Goal: Task Accomplishment & Management: Use online tool/utility

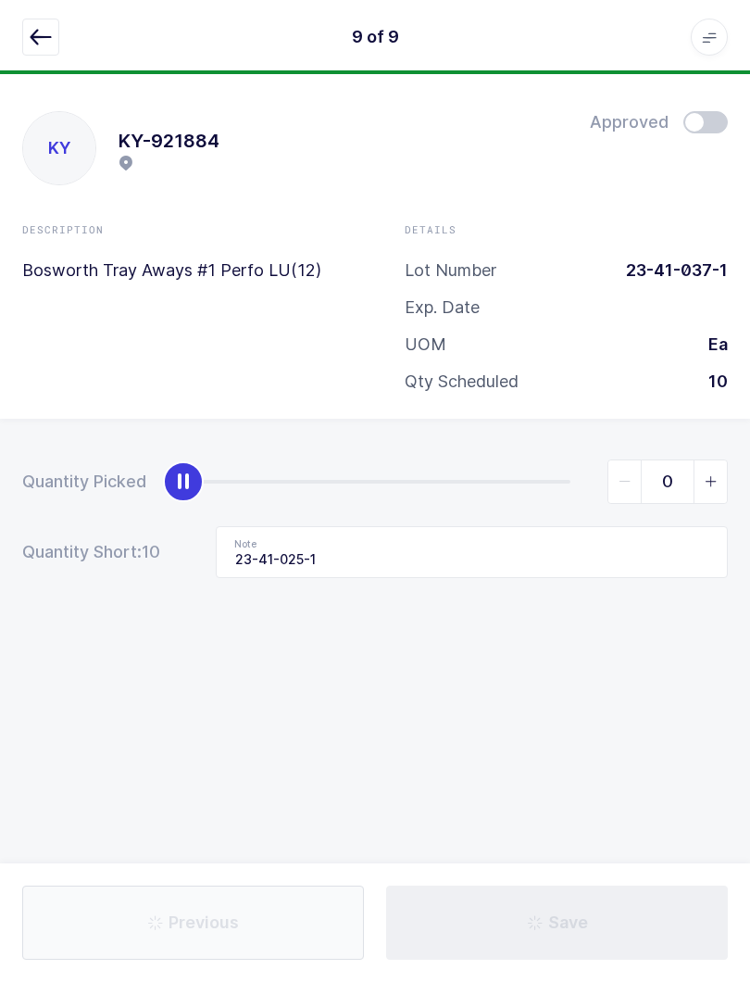
click at [24, 33] on button "button" at bounding box center [40, 37] width 37 height 37
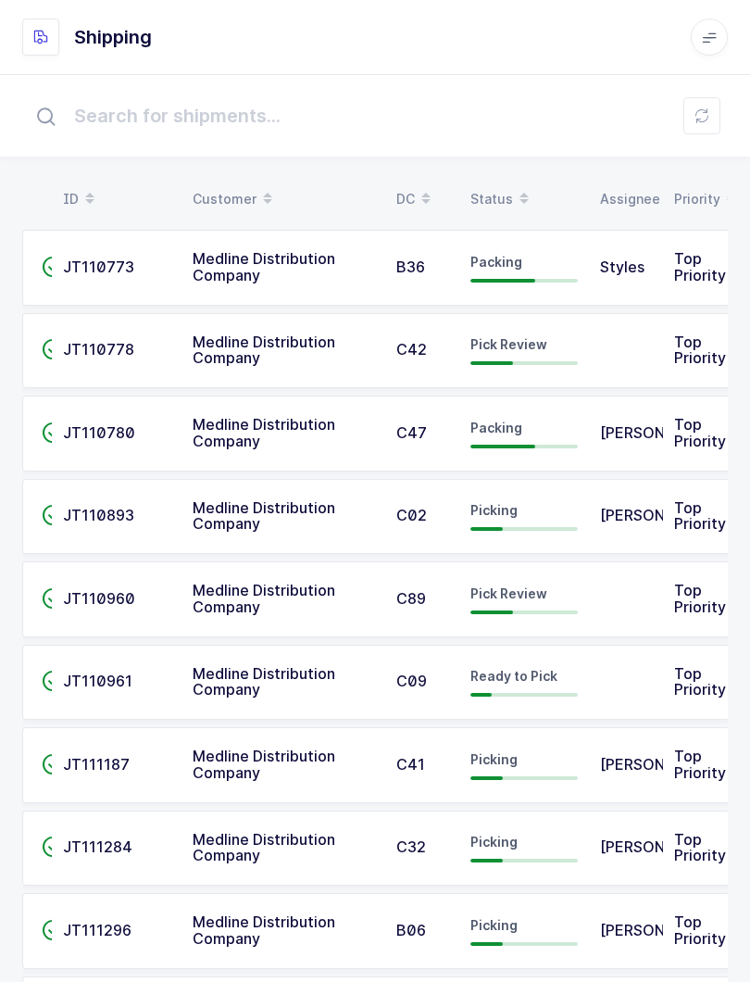
click at [516, 184] on span at bounding box center [524, 198] width 22 height 31
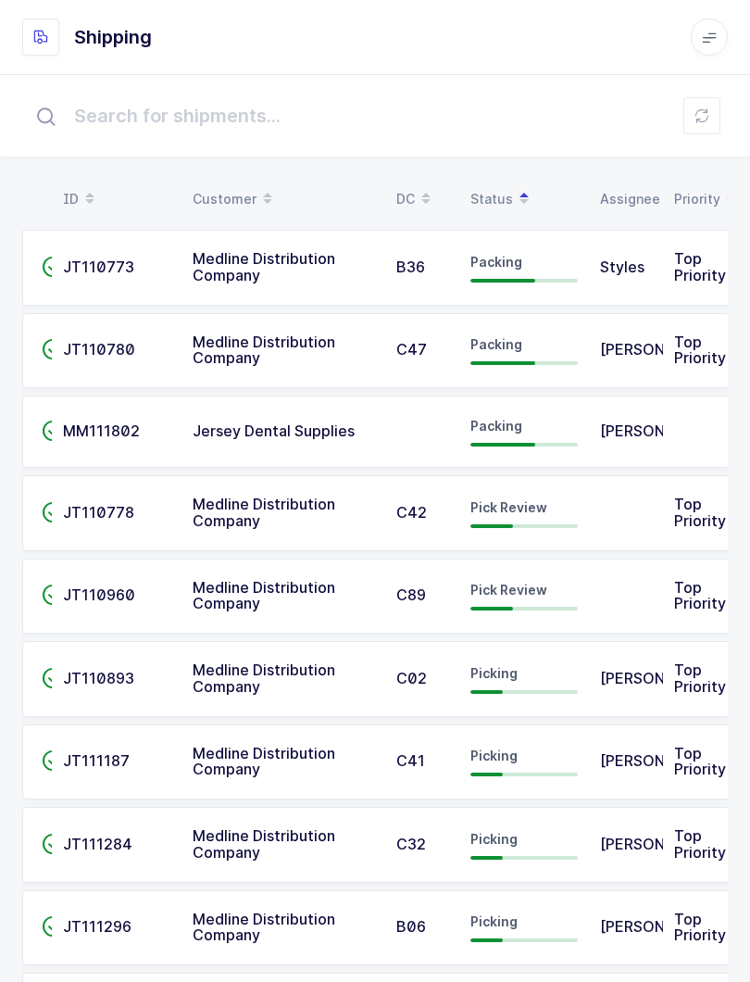
click at [496, 513] on span "Pick Review" at bounding box center [509, 507] width 77 height 16
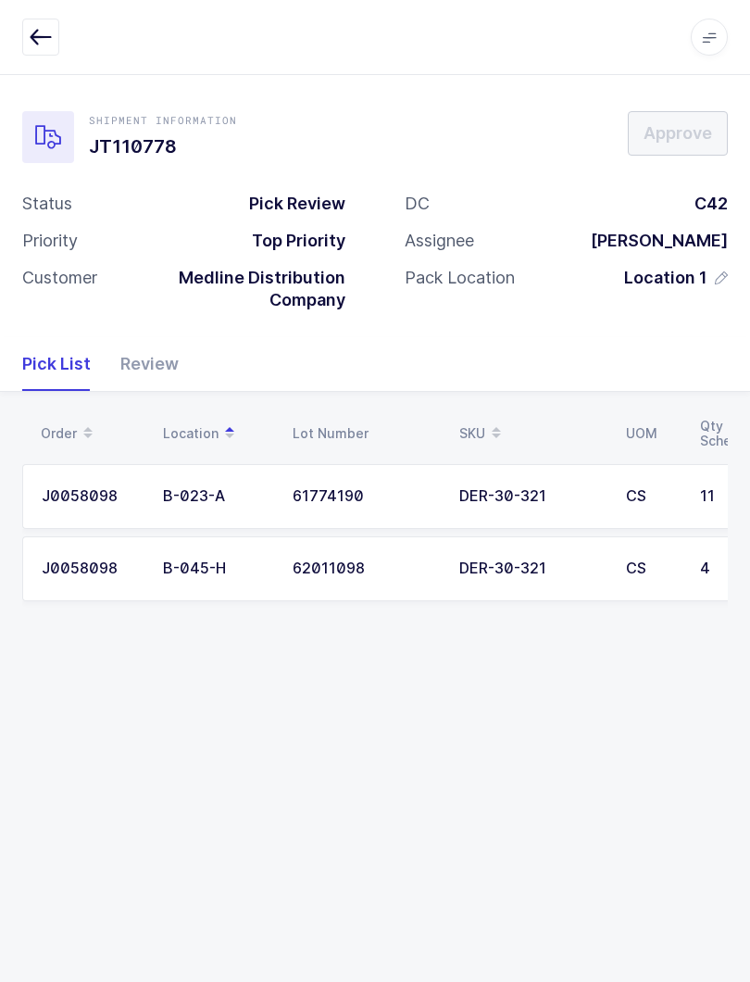
click at [151, 358] on div "Review" at bounding box center [142, 364] width 73 height 54
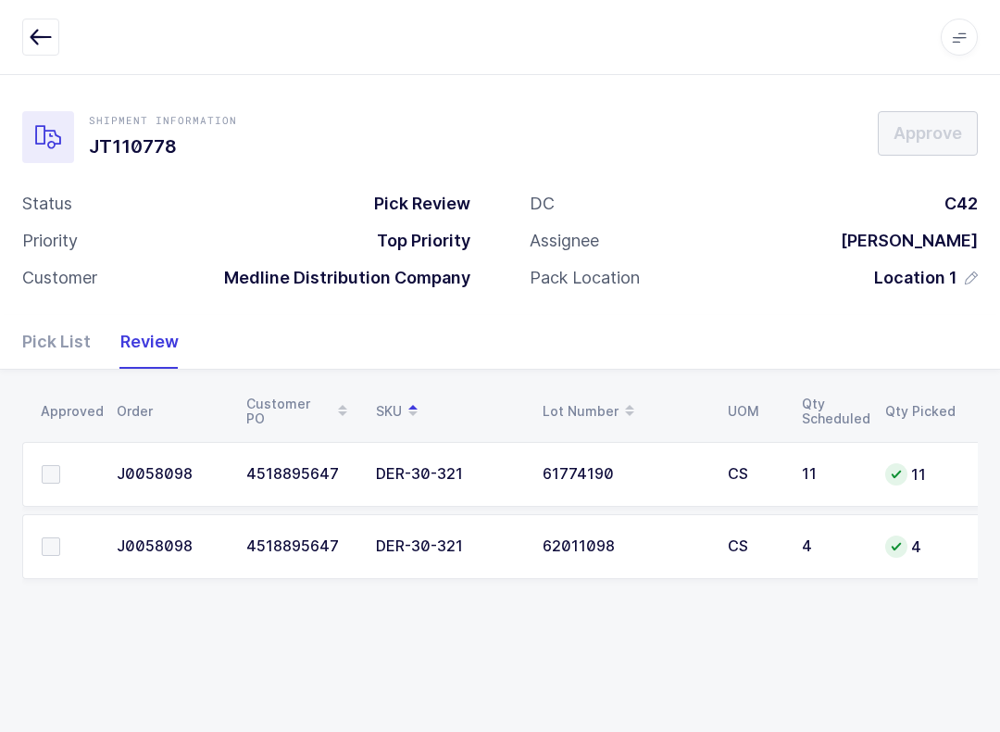
click at [46, 475] on span at bounding box center [51, 474] width 19 height 19
click at [60, 465] on input "checkbox" at bounding box center [60, 465] width 0 height 0
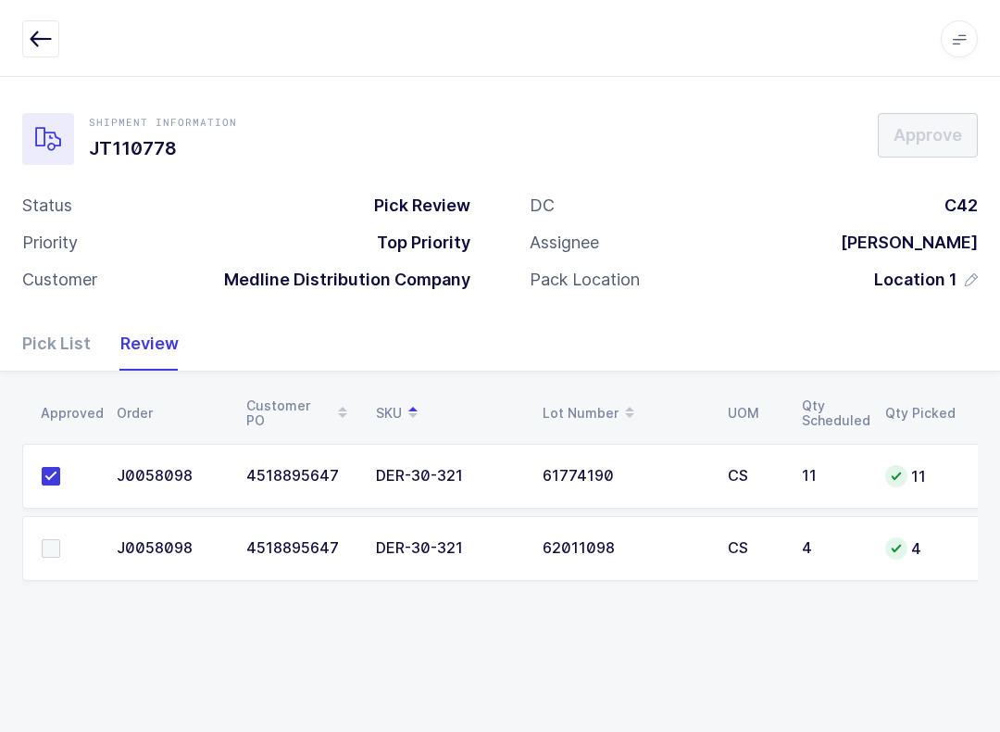
scroll to position [19, 0]
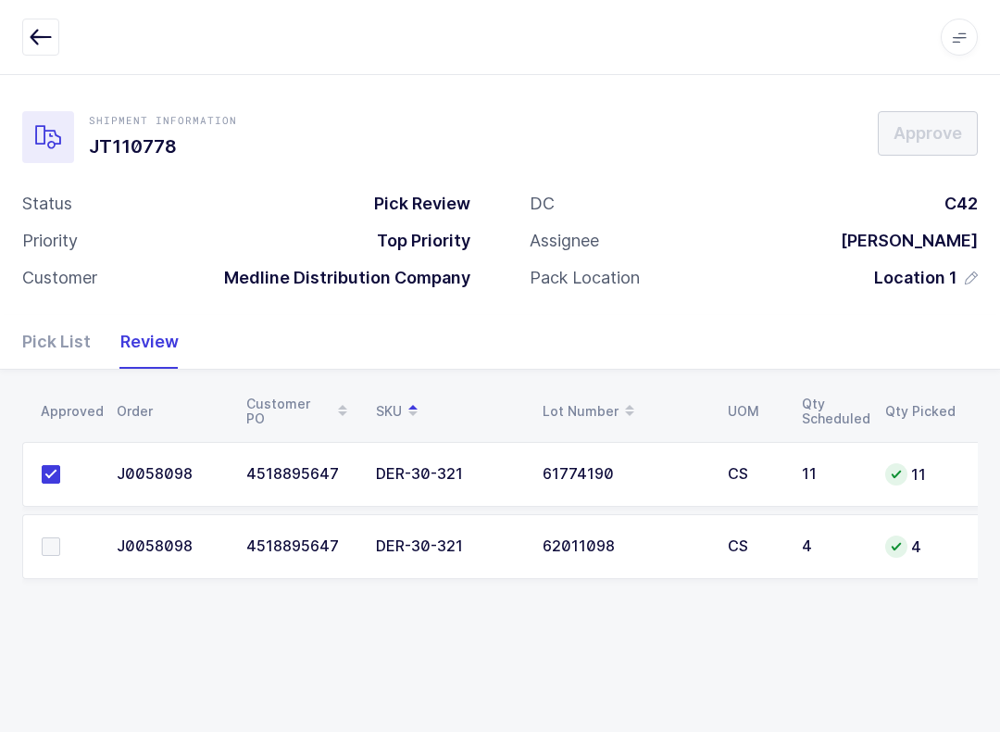
click at [43, 537] on span at bounding box center [51, 546] width 19 height 19
click at [60, 537] on input "checkbox" at bounding box center [60, 537] width 0 height 0
click at [749, 121] on span "Approve" at bounding box center [928, 132] width 69 height 23
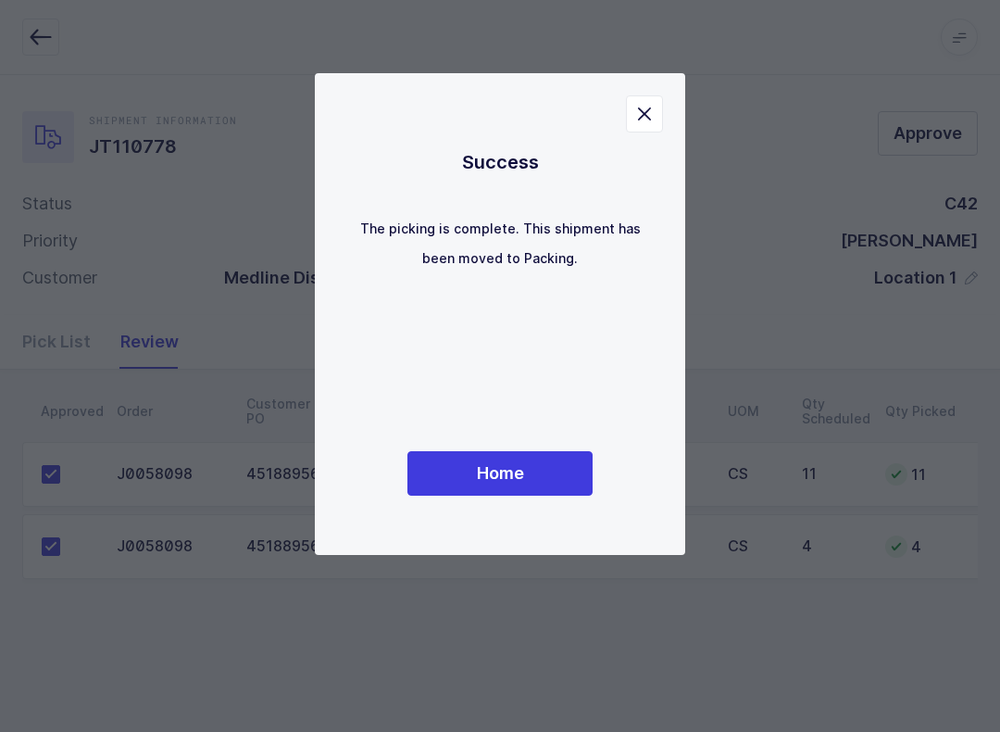
click at [558, 432] on div "Success The picking is complete. This shipment has been moved to Packing. Home" at bounding box center [500, 314] width 296 height 408
click at [561, 480] on button "Home" at bounding box center [500, 473] width 185 height 44
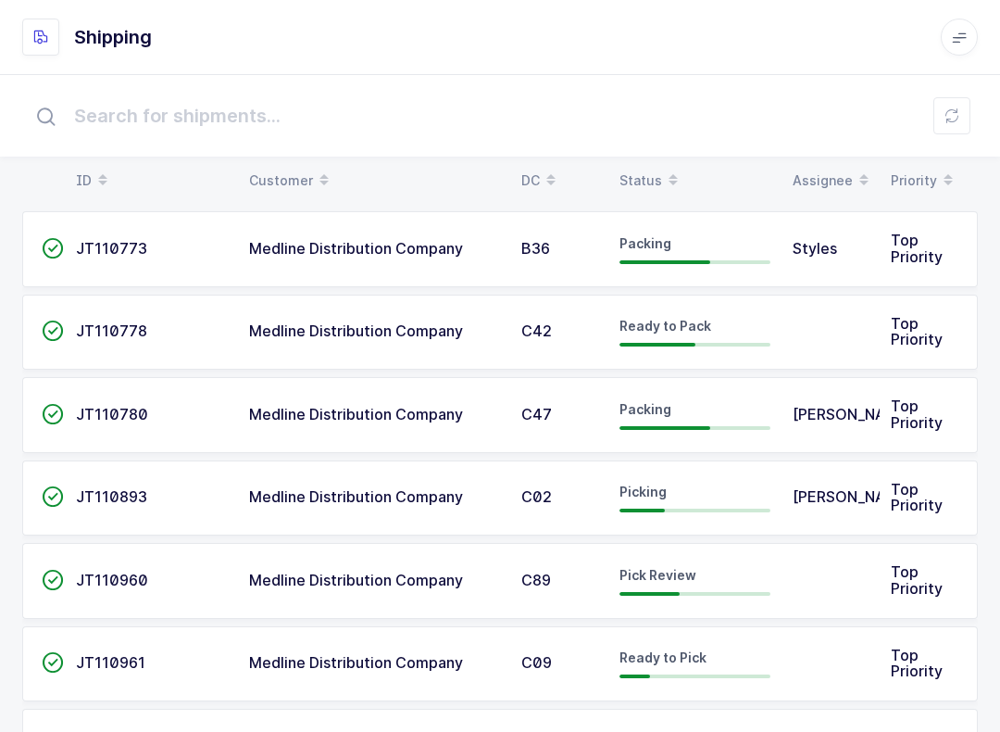
click at [656, 178] on div "Status" at bounding box center [695, 180] width 151 height 31
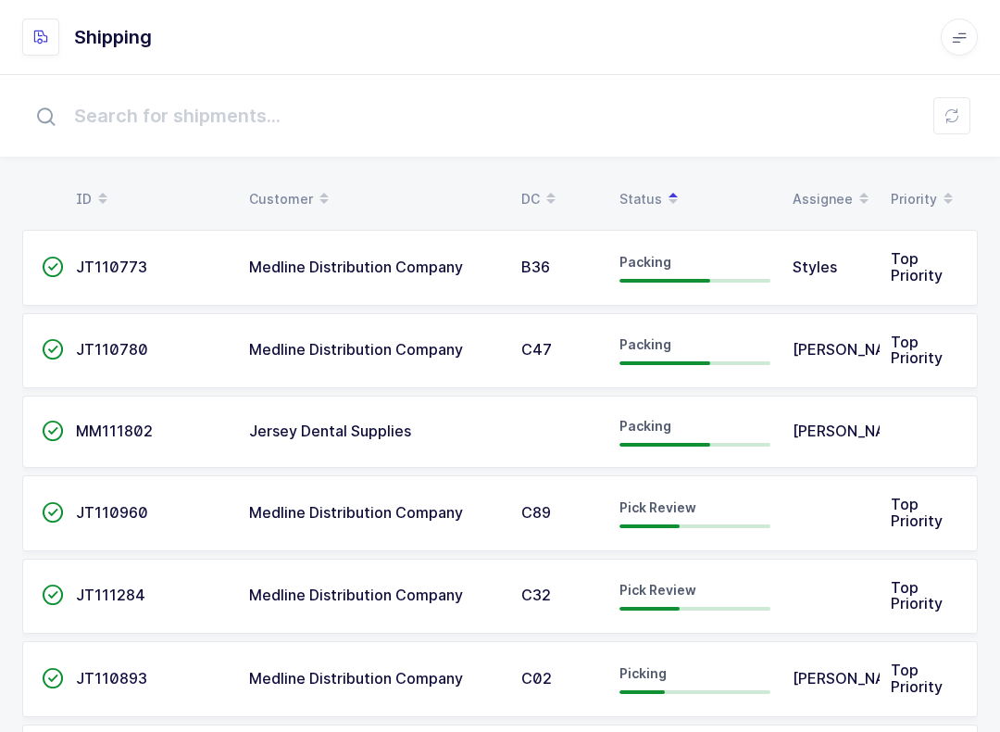
click at [477, 512] on div "Medline Distribution Company" at bounding box center [374, 513] width 250 height 17
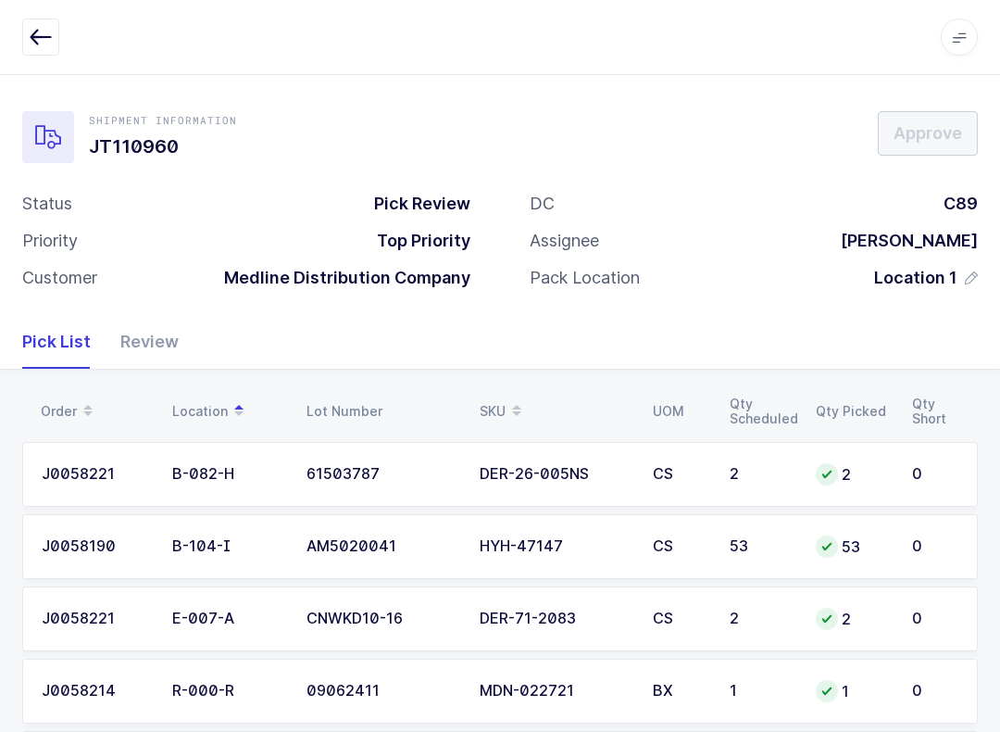
click at [148, 334] on div "Review" at bounding box center [142, 342] width 73 height 54
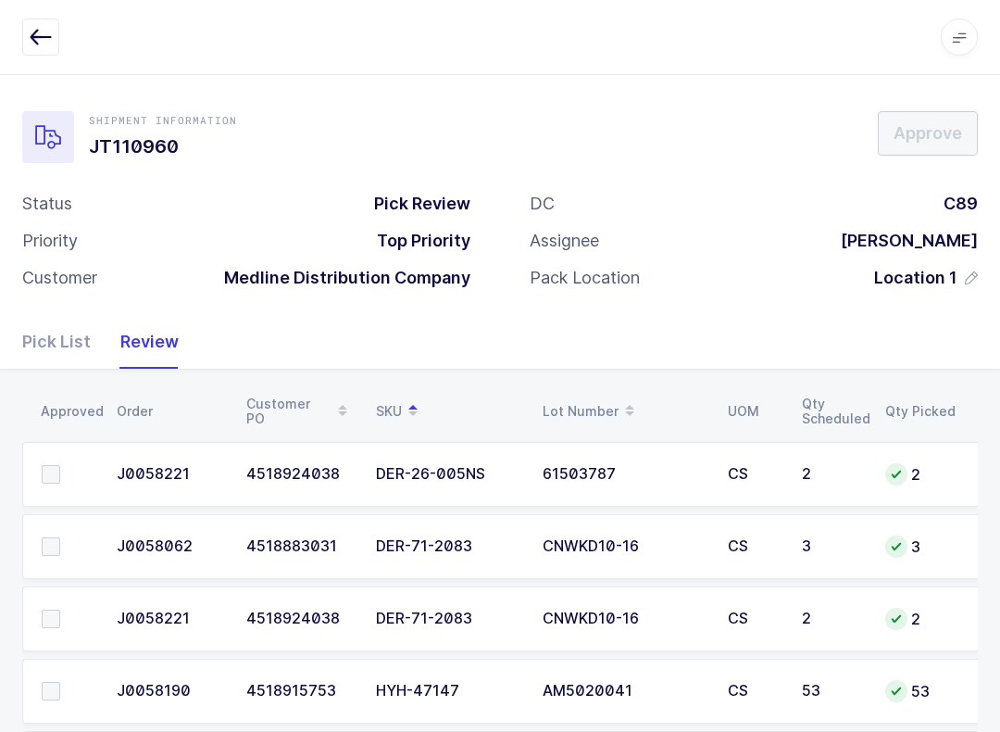
click at [59, 598] on td at bounding box center [63, 618] width 83 height 65
click at [49, 543] on span at bounding box center [51, 546] width 19 height 19
click at [60, 537] on input "checkbox" at bounding box center [60, 537] width 0 height 0
click at [61, 602] on td at bounding box center [63, 618] width 83 height 65
click at [43, 633] on td at bounding box center [63, 618] width 83 height 65
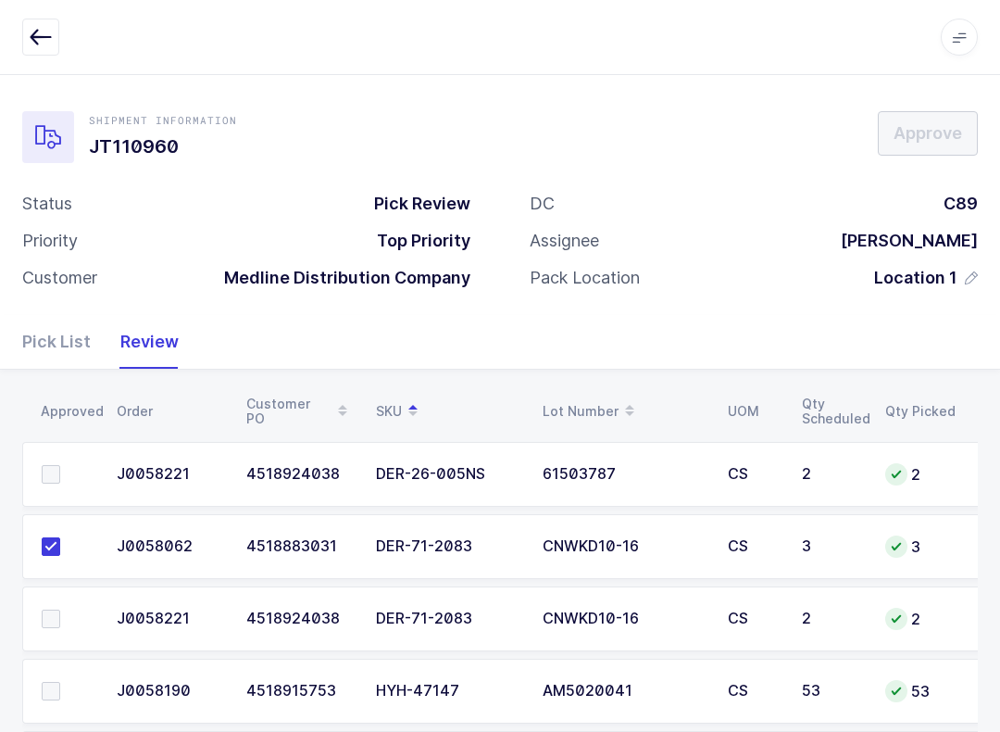
click at [61, 620] on label at bounding box center [68, 618] width 53 height 19
click at [60, 609] on input "checkbox" at bounding box center [60, 609] width 0 height 0
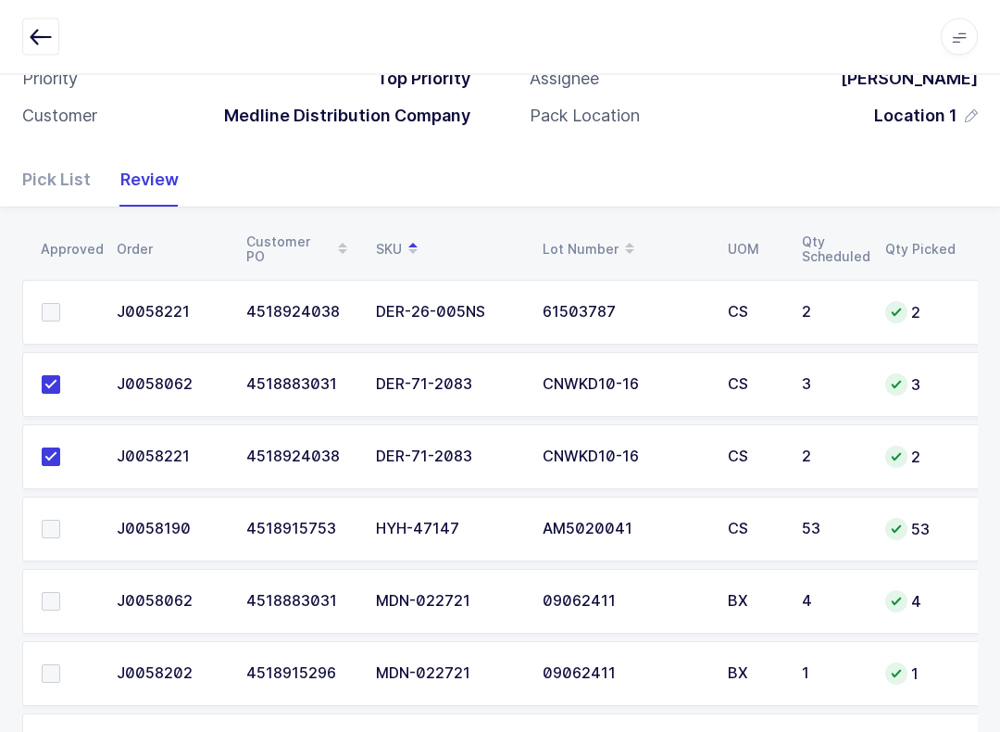
scroll to position [322, 0]
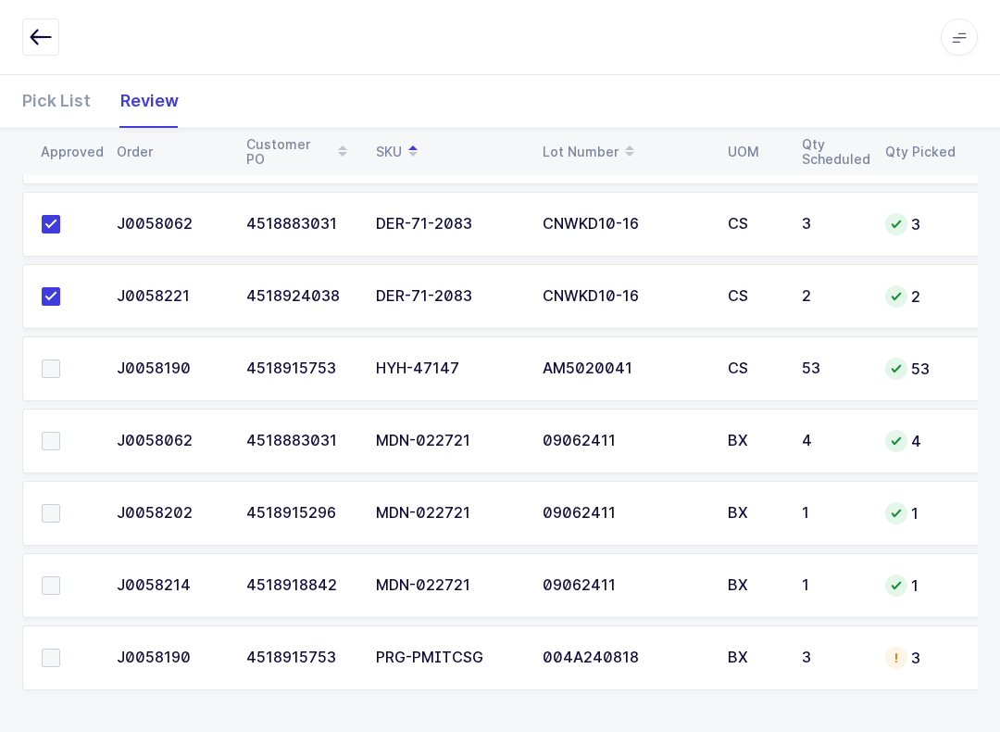
click at [57, 663] on span at bounding box center [51, 657] width 19 height 19
click at [60, 648] on input "checkbox" at bounding box center [60, 648] width 0 height 0
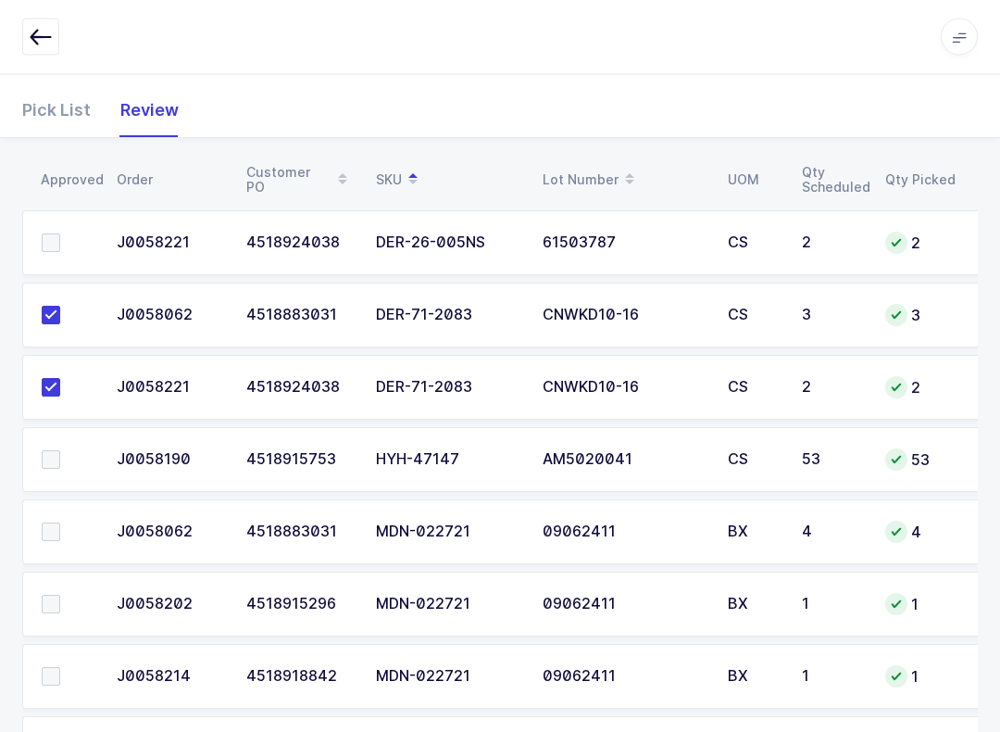
scroll to position [0, 0]
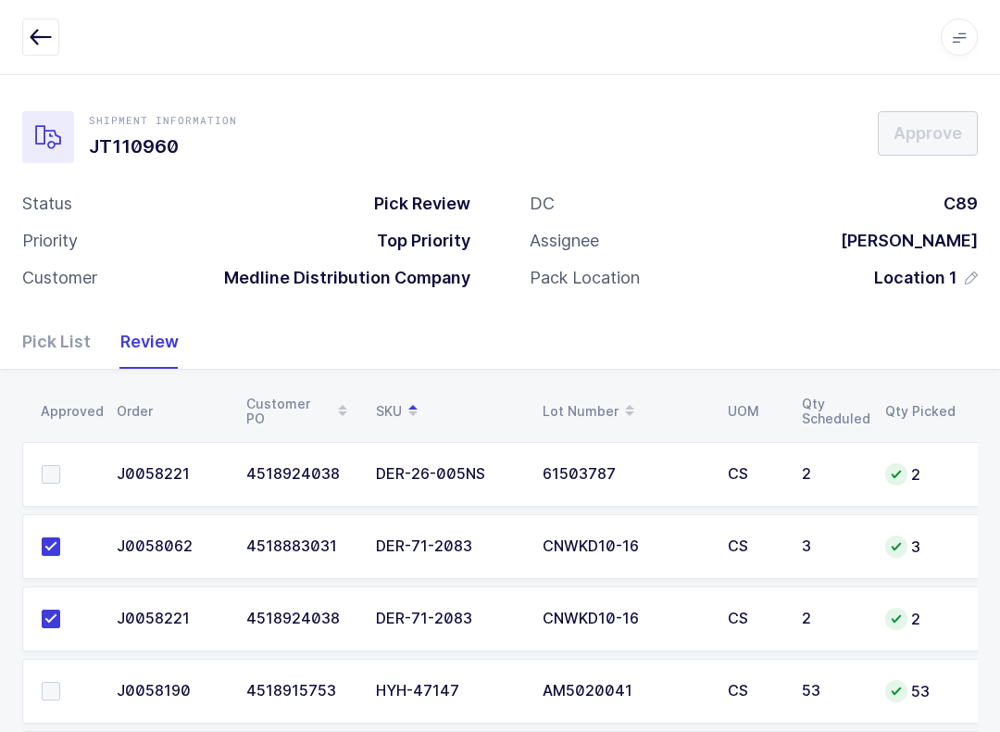
click at [37, 480] on td at bounding box center [63, 474] width 83 height 65
click at [50, 469] on span at bounding box center [51, 474] width 19 height 19
click at [60, 465] on input "checkbox" at bounding box center [60, 465] width 0 height 0
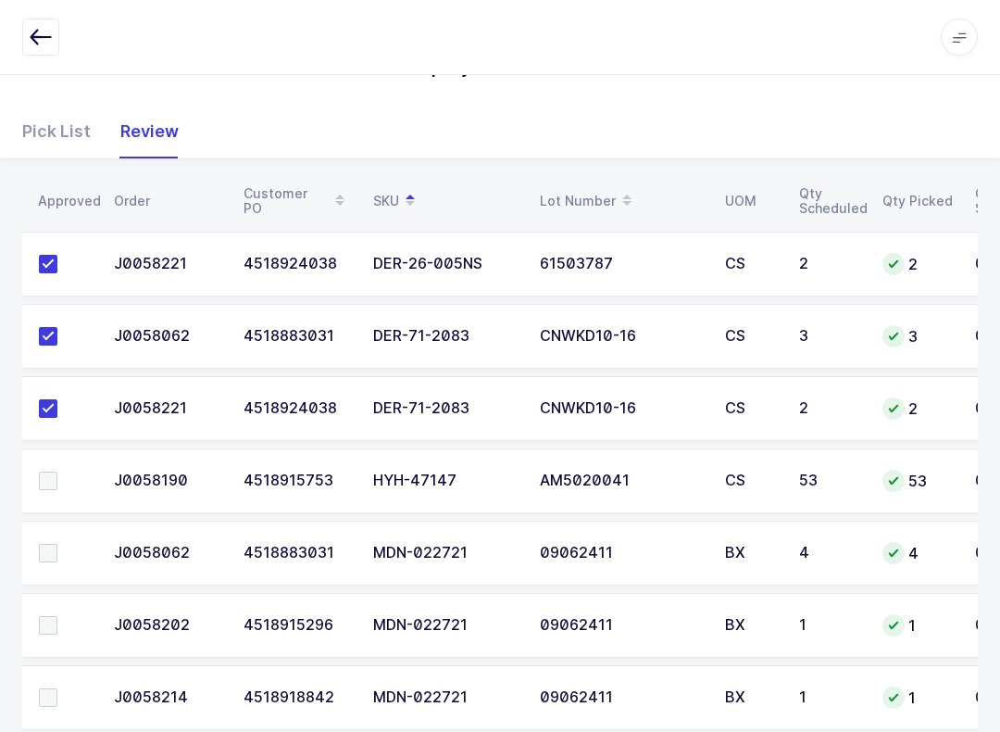
scroll to position [322, 0]
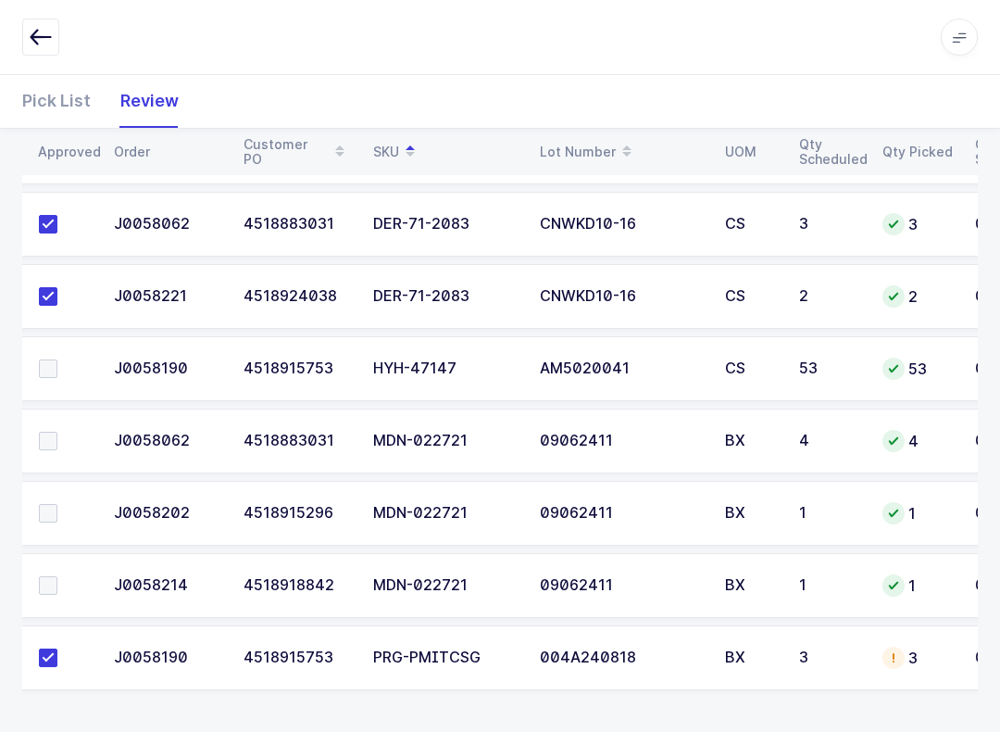
click at [49, 518] on span at bounding box center [48, 513] width 19 height 19
click at [57, 504] on input "checkbox" at bounding box center [57, 504] width 0 height 0
click at [57, 584] on label at bounding box center [65, 585] width 53 height 19
click at [57, 576] on input "checkbox" at bounding box center [57, 576] width 0 height 0
click at [56, 435] on span at bounding box center [48, 441] width 19 height 19
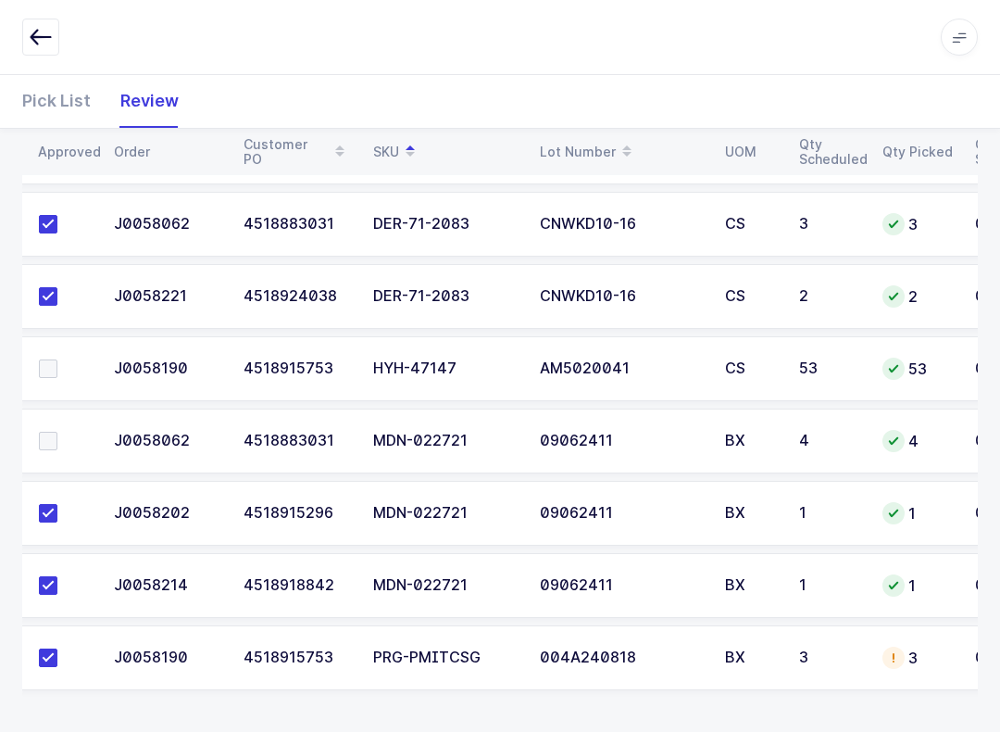
click at [57, 432] on input "checkbox" at bounding box center [57, 432] width 0 height 0
click at [64, 343] on td at bounding box center [60, 368] width 83 height 65
click at [56, 373] on span at bounding box center [48, 368] width 19 height 19
click at [57, 359] on input "checkbox" at bounding box center [57, 359] width 0 height 0
click at [30, 24] on button "button" at bounding box center [40, 37] width 37 height 37
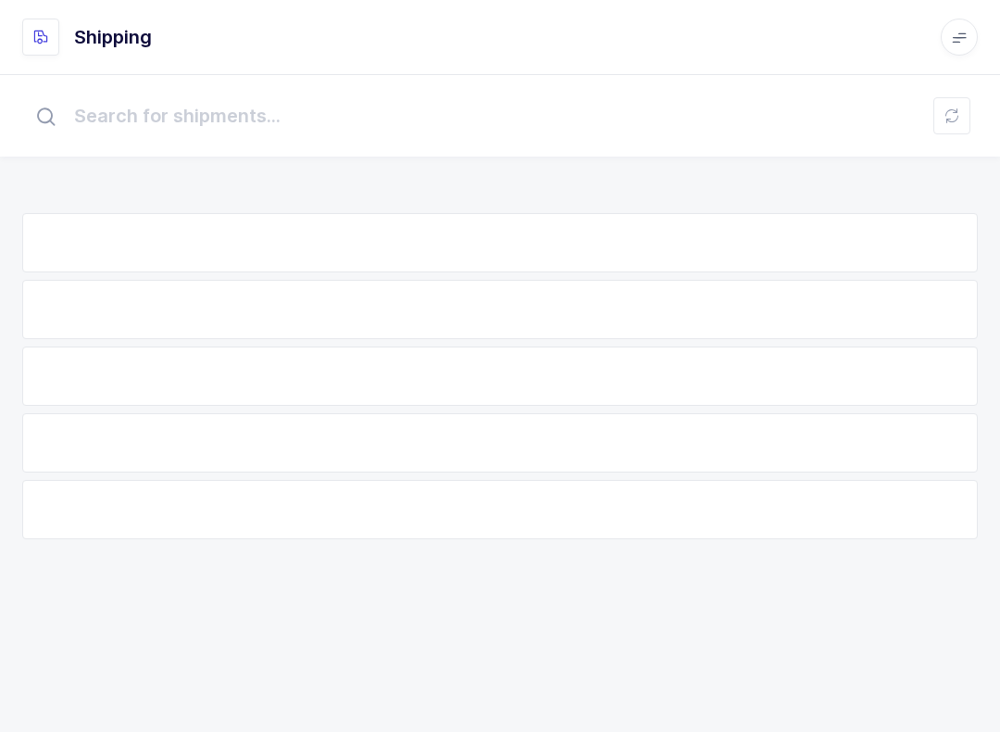
scroll to position [19, 0]
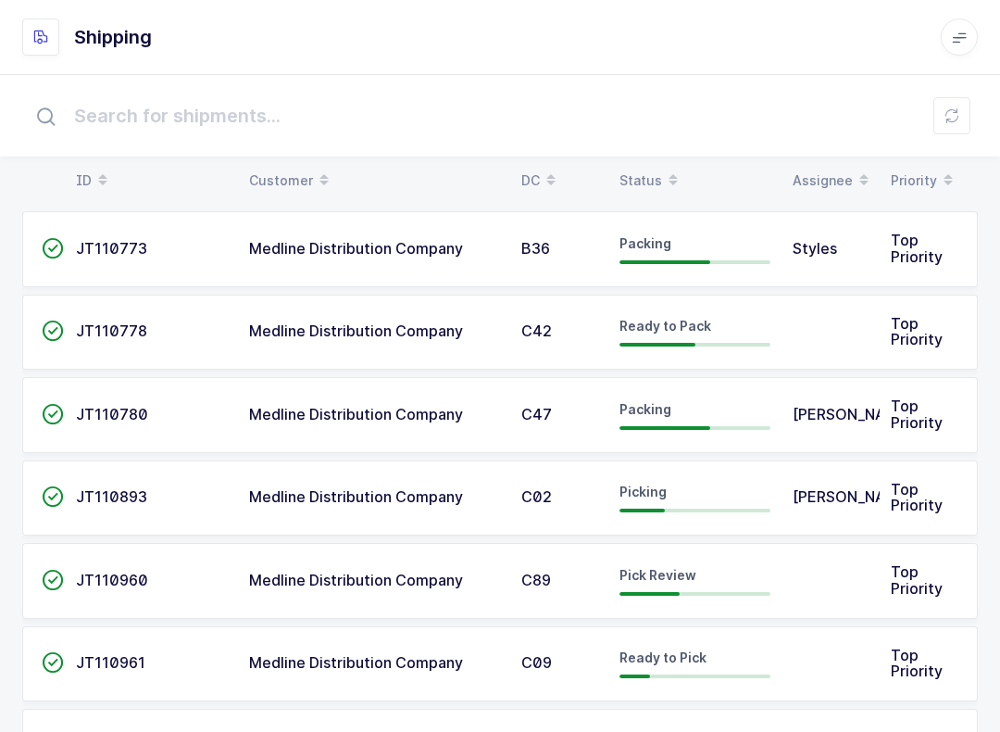
click at [662, 166] on span at bounding box center [673, 180] width 22 height 31
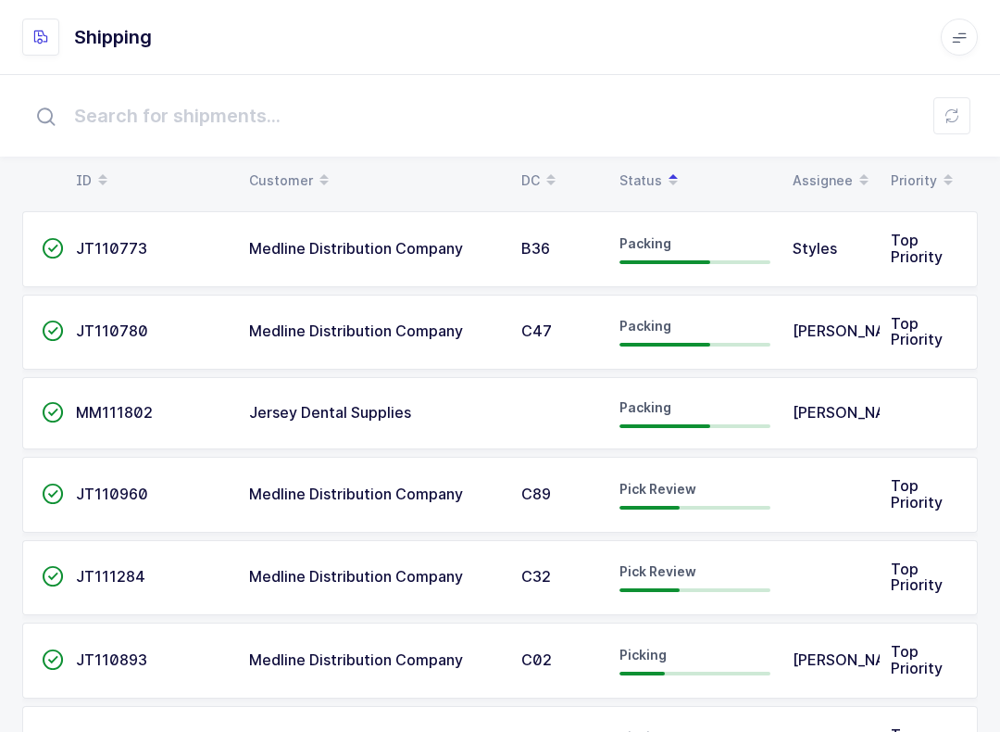
click at [110, 571] on span "JT111284" at bounding box center [110, 576] width 69 height 19
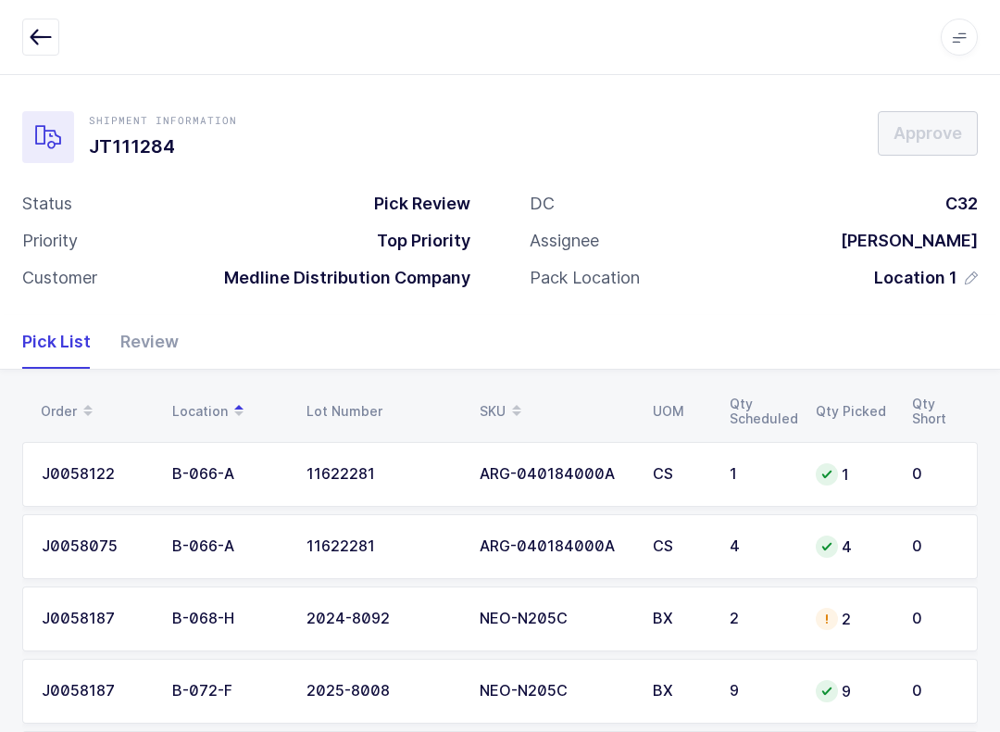
click at [157, 340] on div "Review" at bounding box center [142, 342] width 73 height 54
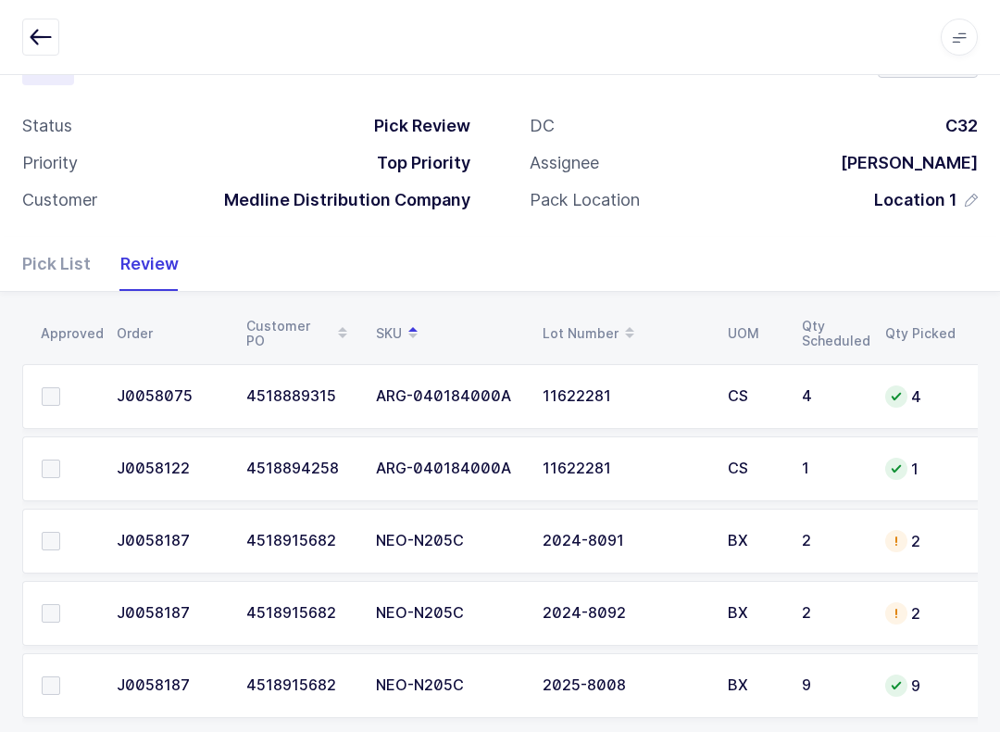
scroll to position [106, 0]
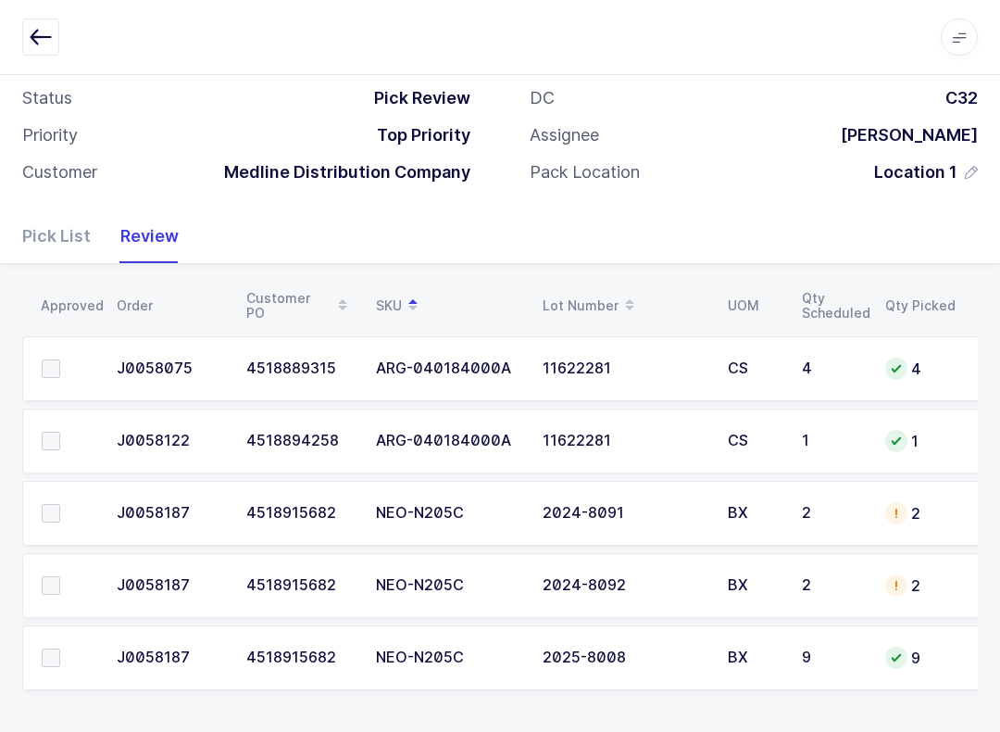
click at [63, 396] on td at bounding box center [63, 368] width 83 height 65
click at [65, 433] on label at bounding box center [68, 441] width 53 height 19
click at [60, 432] on input "checkbox" at bounding box center [60, 432] width 0 height 0
click at [69, 359] on label at bounding box center [68, 368] width 53 height 19
click at [60, 359] on input "checkbox" at bounding box center [60, 359] width 0 height 0
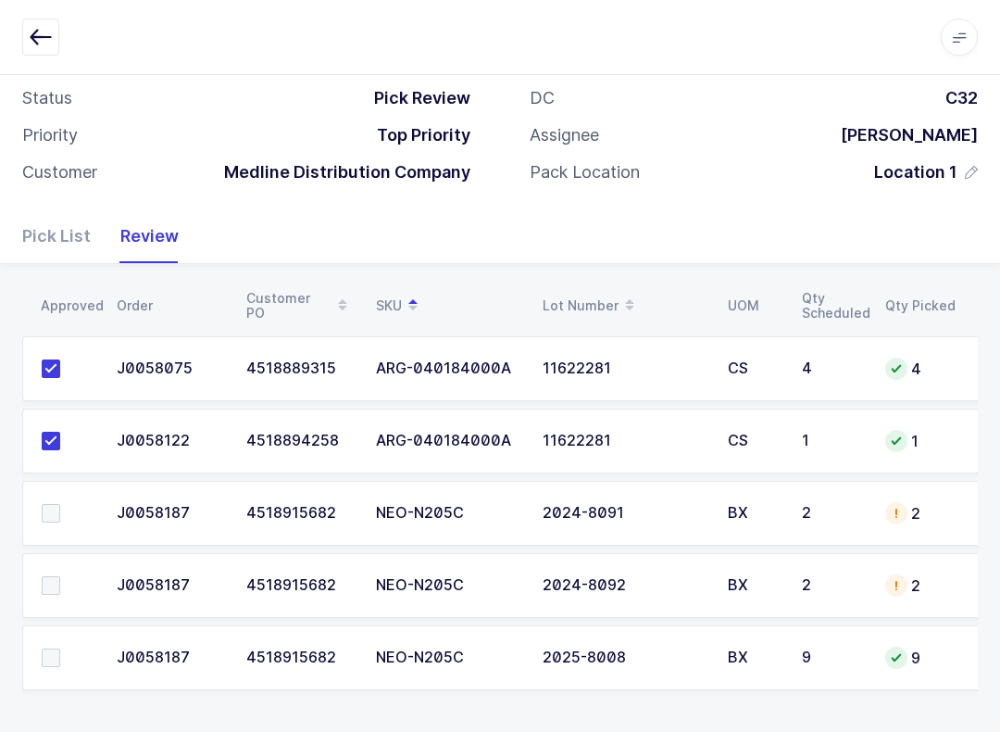
click at [44, 509] on span at bounding box center [51, 513] width 19 height 19
click at [60, 504] on input "checkbox" at bounding box center [60, 504] width 0 height 0
click at [64, 562] on td at bounding box center [63, 585] width 83 height 65
click at [67, 648] on label at bounding box center [68, 657] width 53 height 19
click at [60, 648] on input "checkbox" at bounding box center [60, 648] width 0 height 0
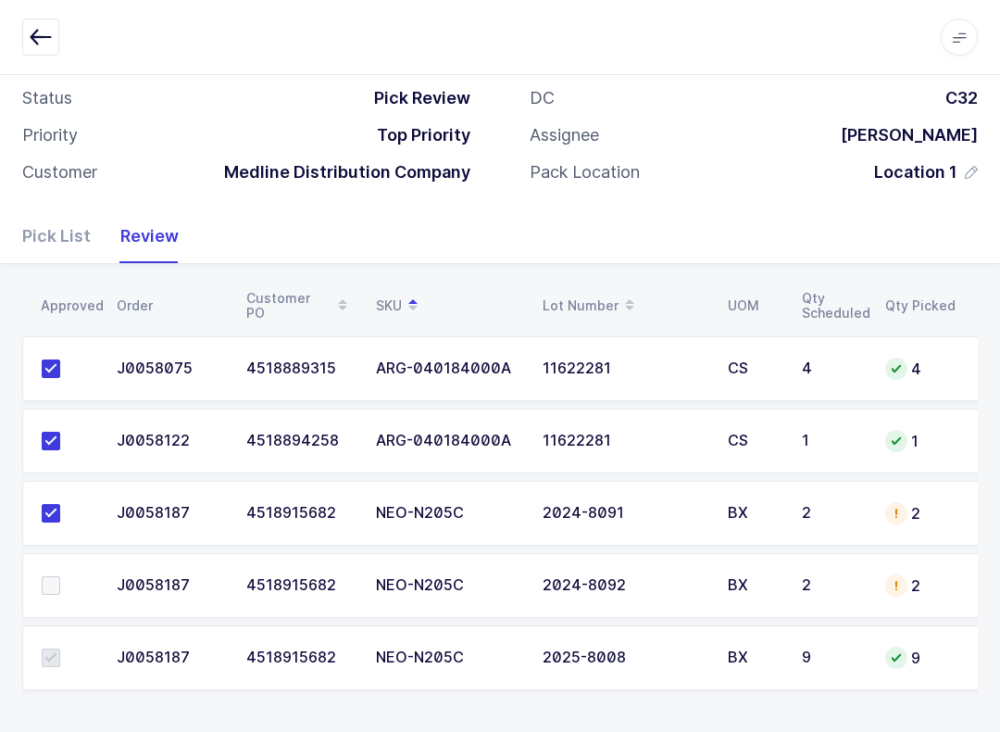
click at [34, 574] on td at bounding box center [63, 585] width 83 height 65
click at [69, 642] on td at bounding box center [63, 657] width 83 height 65
click at [64, 576] on label at bounding box center [68, 585] width 53 height 19
click at [60, 576] on input "checkbox" at bounding box center [60, 576] width 0 height 0
click at [58, 34] on button "button" at bounding box center [40, 37] width 37 height 37
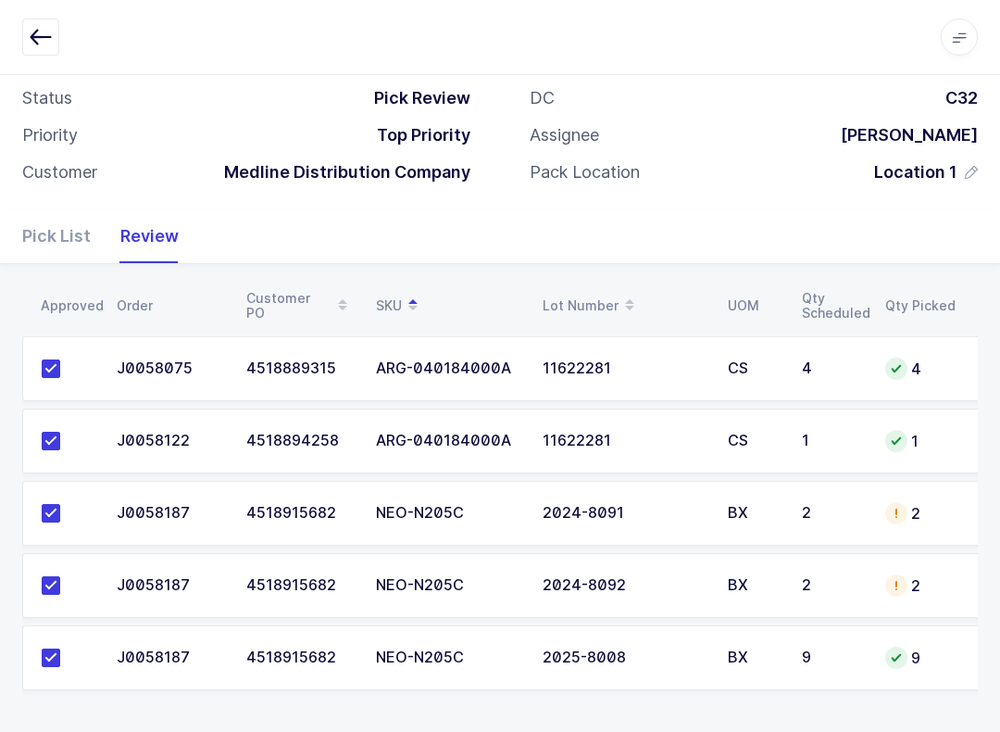
scroll to position [19, 0]
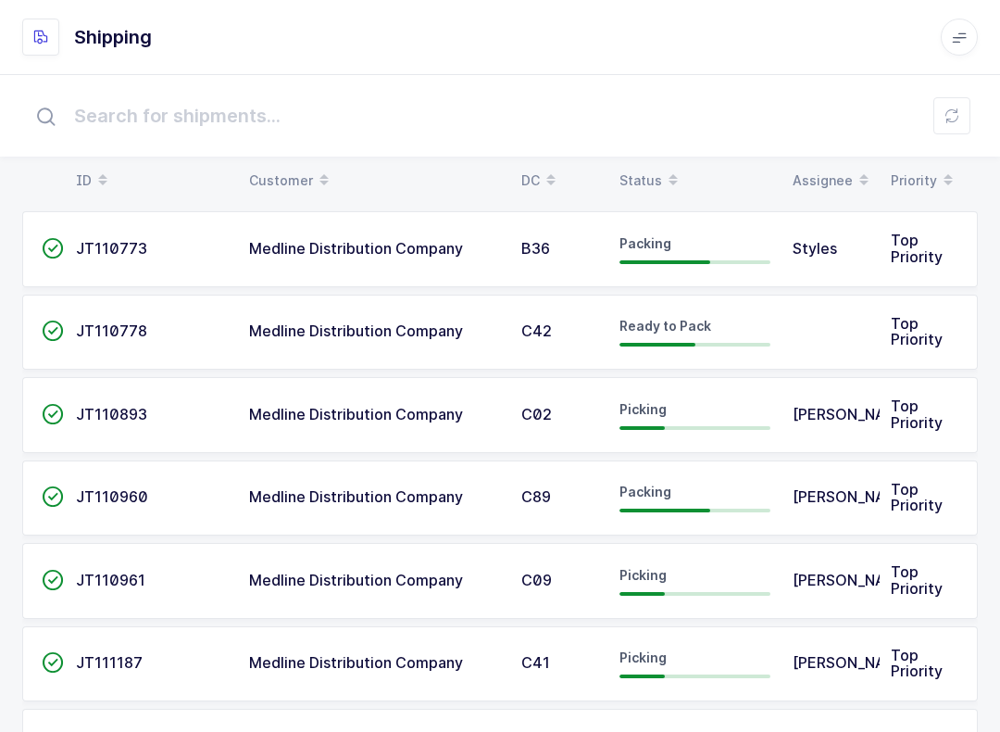
click at [652, 168] on div "Status" at bounding box center [695, 180] width 151 height 31
click at [702, 408] on div "Pick Review" at bounding box center [695, 415] width 151 height 30
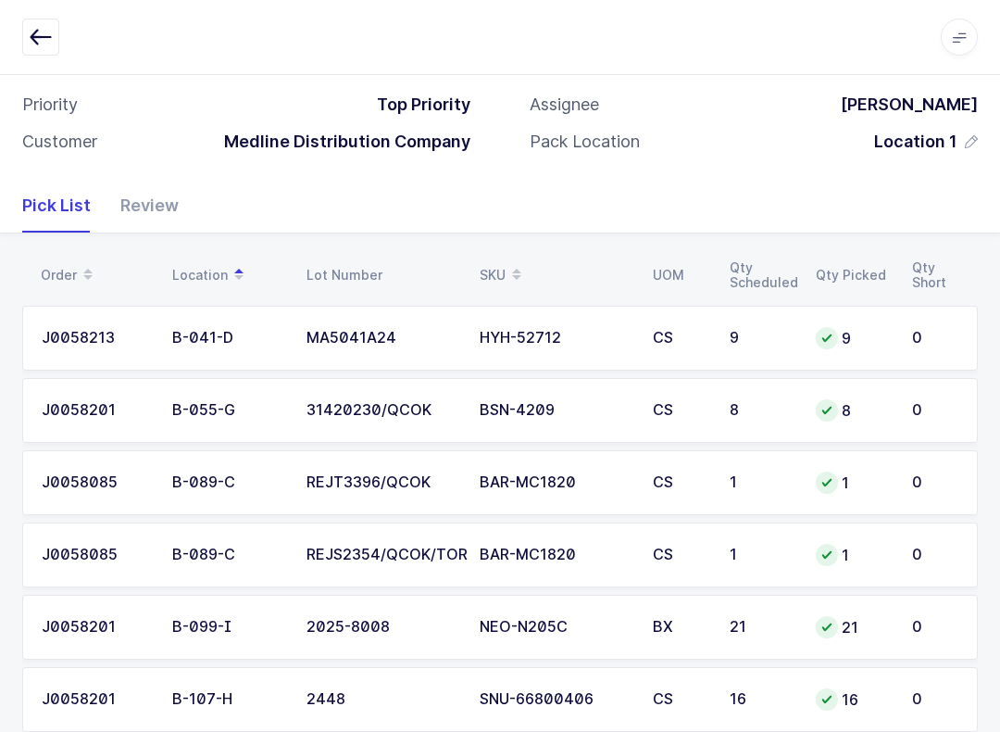
scroll to position [395, 0]
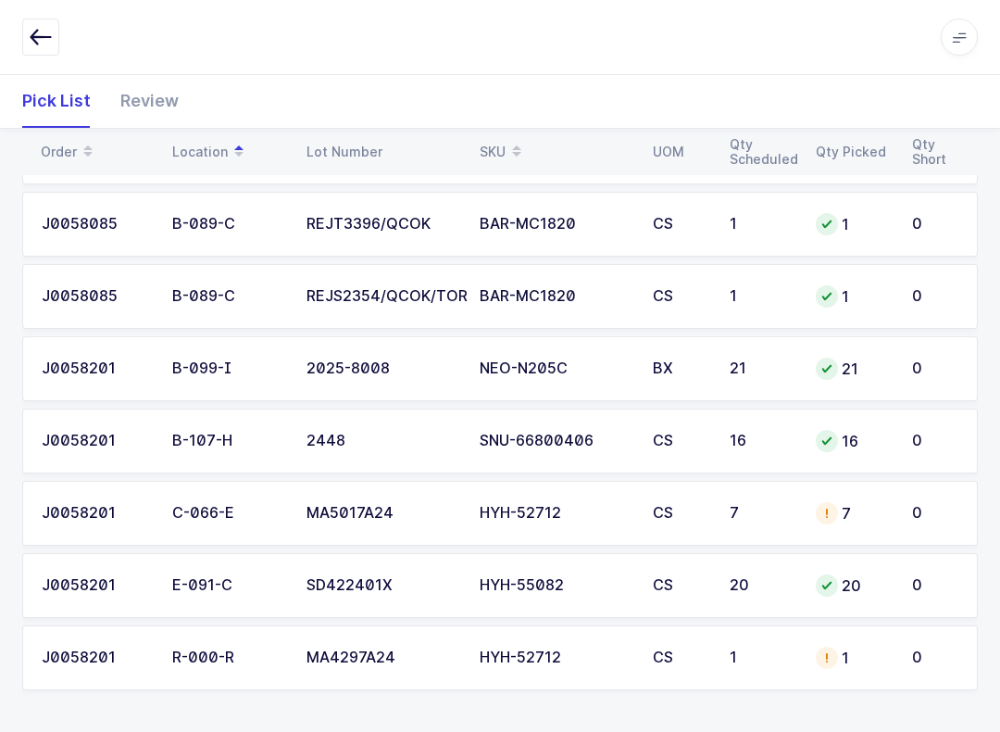
click at [136, 94] on div "Review" at bounding box center [142, 101] width 73 height 54
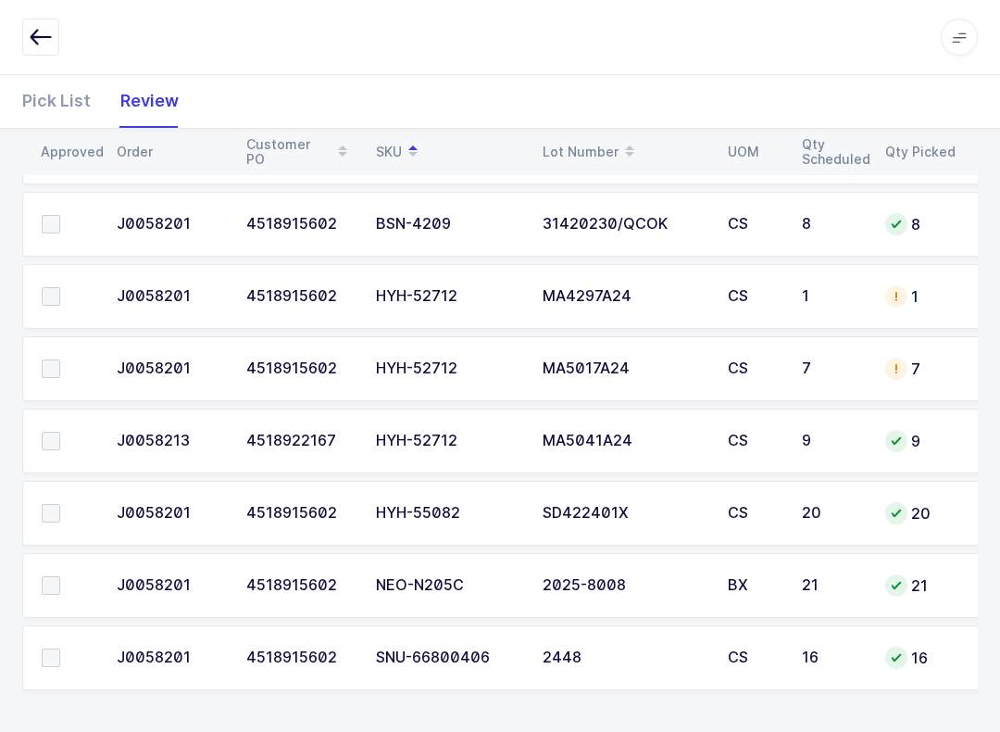
click at [55, 581] on span at bounding box center [51, 585] width 19 height 19
click at [60, 576] on input "checkbox" at bounding box center [60, 576] width 0 height 0
click at [44, 672] on td at bounding box center [63, 657] width 83 height 65
click at [75, 648] on label at bounding box center [68, 657] width 53 height 19
click at [60, 648] on input "checkbox" at bounding box center [60, 648] width 0 height 0
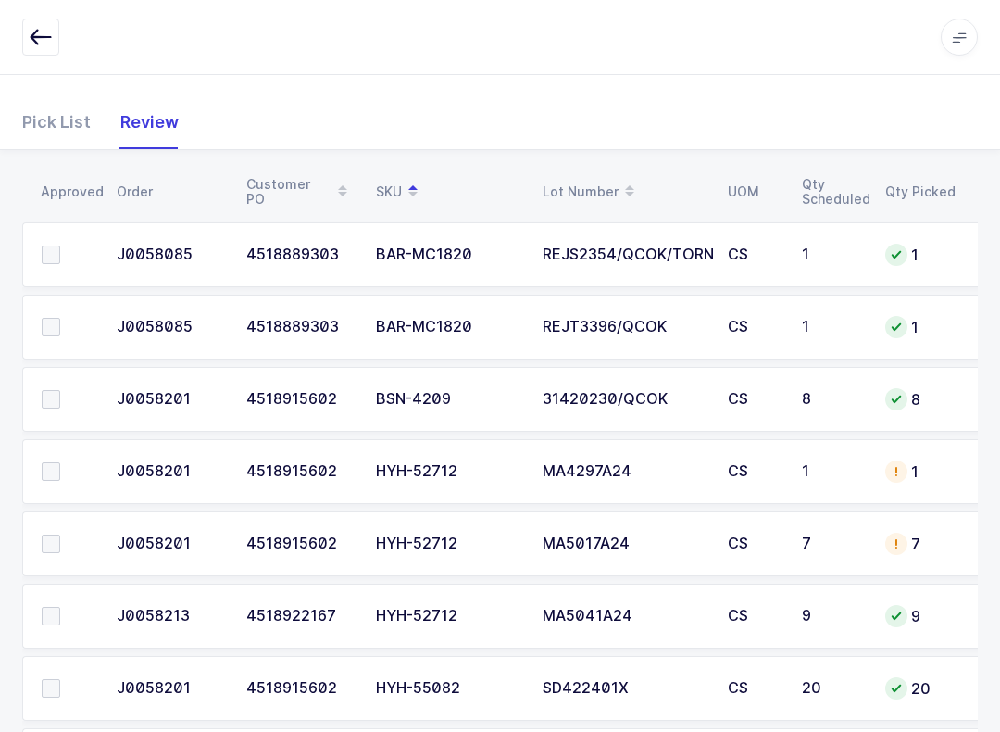
scroll to position [165, 0]
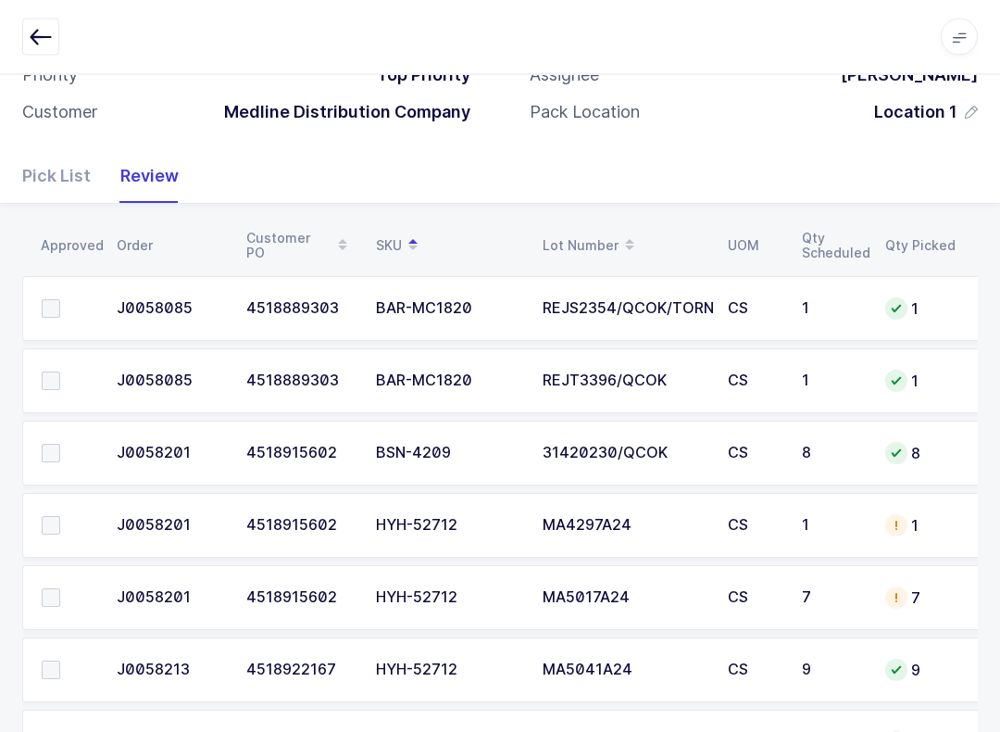
click at [55, 456] on span at bounding box center [51, 454] width 19 height 19
click at [60, 445] on input "checkbox" at bounding box center [60, 445] width 0 height 0
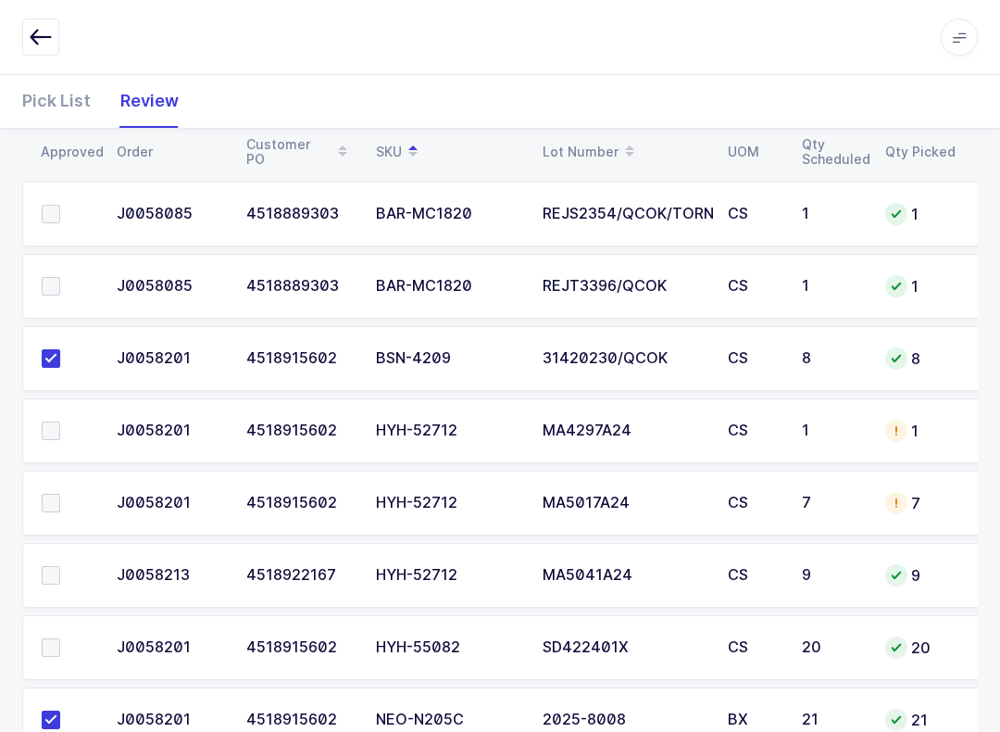
scroll to position [395, 0]
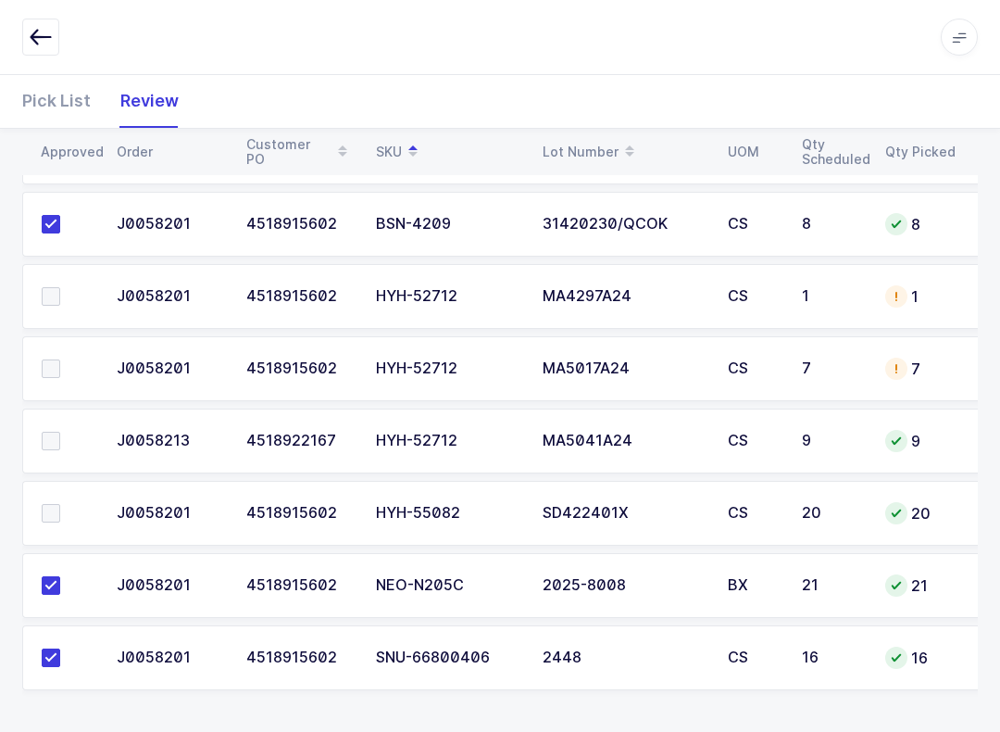
click at [53, 508] on span at bounding box center [51, 513] width 19 height 19
click at [60, 504] on input "checkbox" at bounding box center [60, 504] width 0 height 0
click at [64, 281] on td at bounding box center [63, 296] width 83 height 65
click at [61, 295] on label at bounding box center [68, 296] width 53 height 19
click at [60, 287] on input "checkbox" at bounding box center [60, 287] width 0 height 0
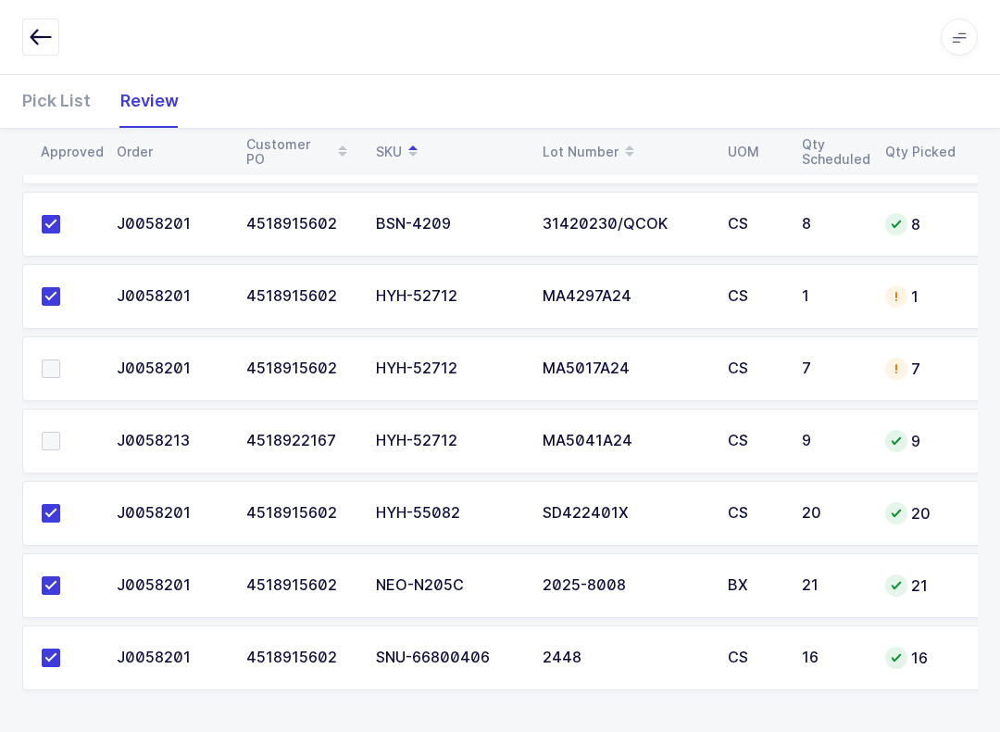
click at [49, 359] on span at bounding box center [51, 368] width 19 height 19
click at [60, 359] on input "checkbox" at bounding box center [60, 359] width 0 height 0
click at [59, 432] on span at bounding box center [51, 441] width 19 height 19
click at [60, 432] on input "checkbox" at bounding box center [60, 432] width 0 height 0
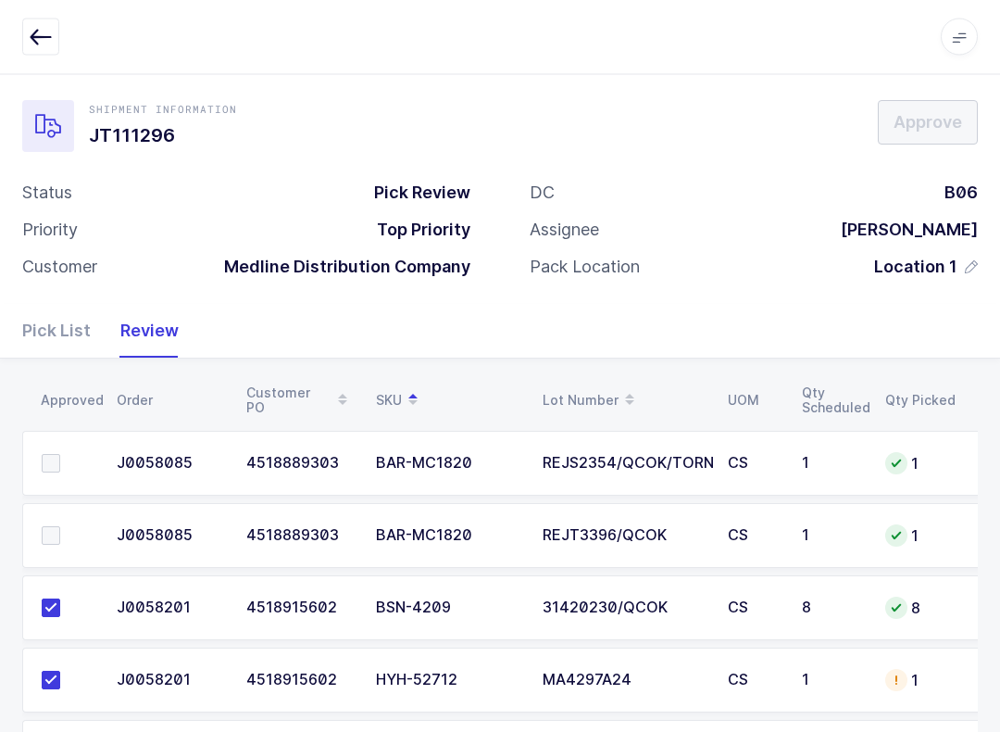
scroll to position [0, 0]
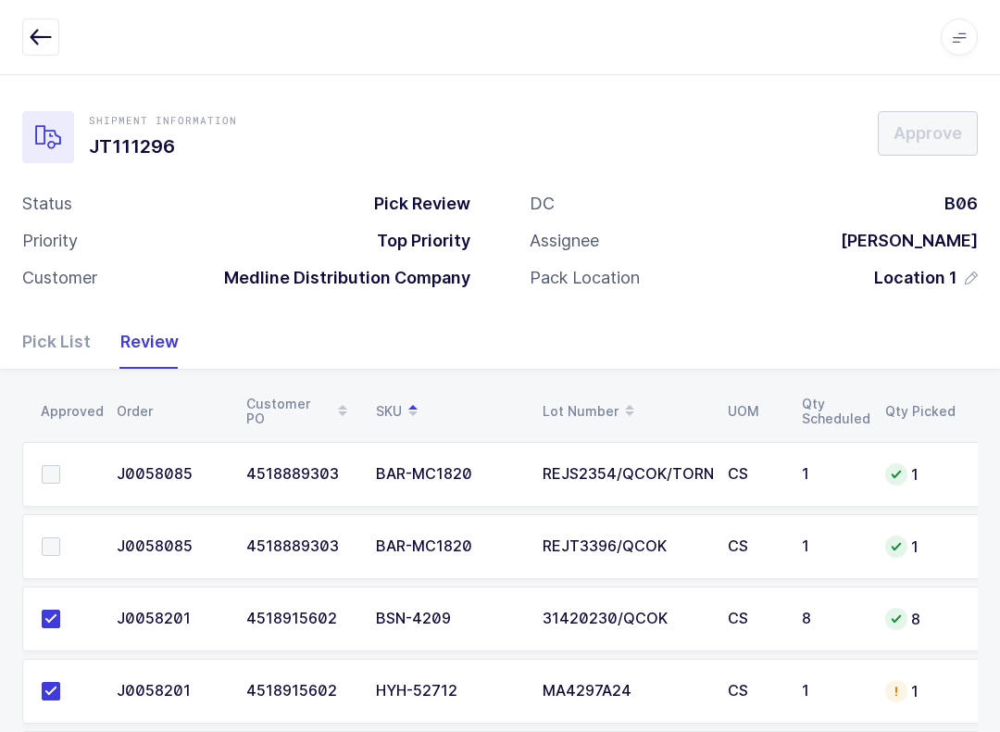
click at [58, 480] on span at bounding box center [51, 474] width 19 height 19
click at [60, 465] on input "checkbox" at bounding box center [60, 465] width 0 height 0
click at [70, 537] on label at bounding box center [68, 546] width 53 height 19
click at [60, 537] on input "checkbox" at bounding box center [60, 537] width 0 height 0
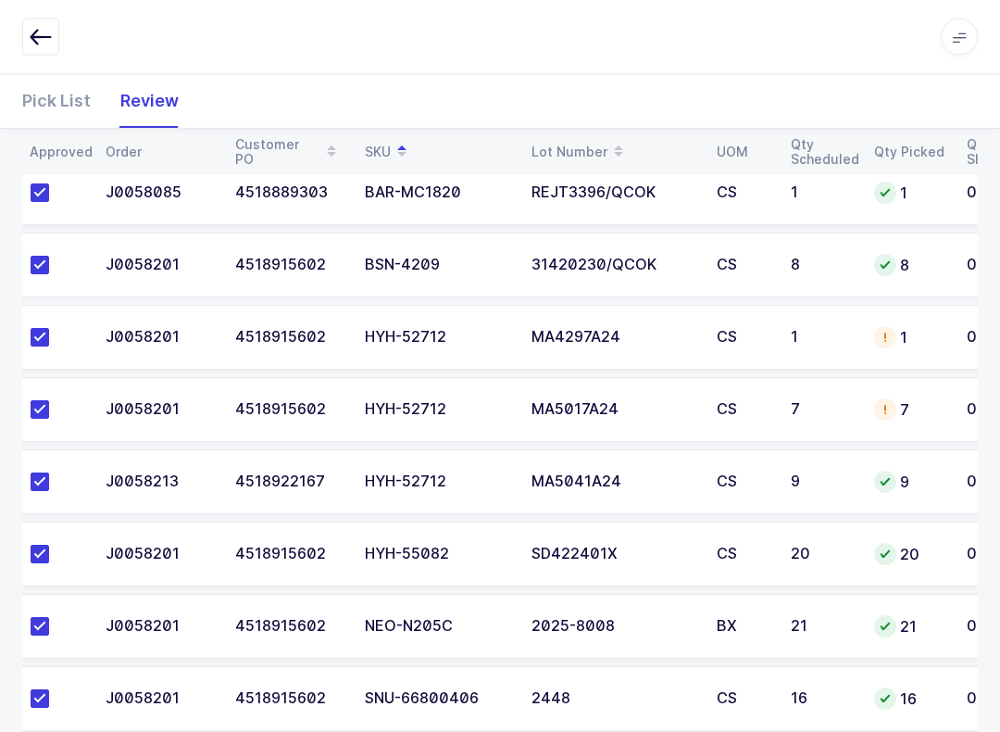
scroll to position [395, 0]
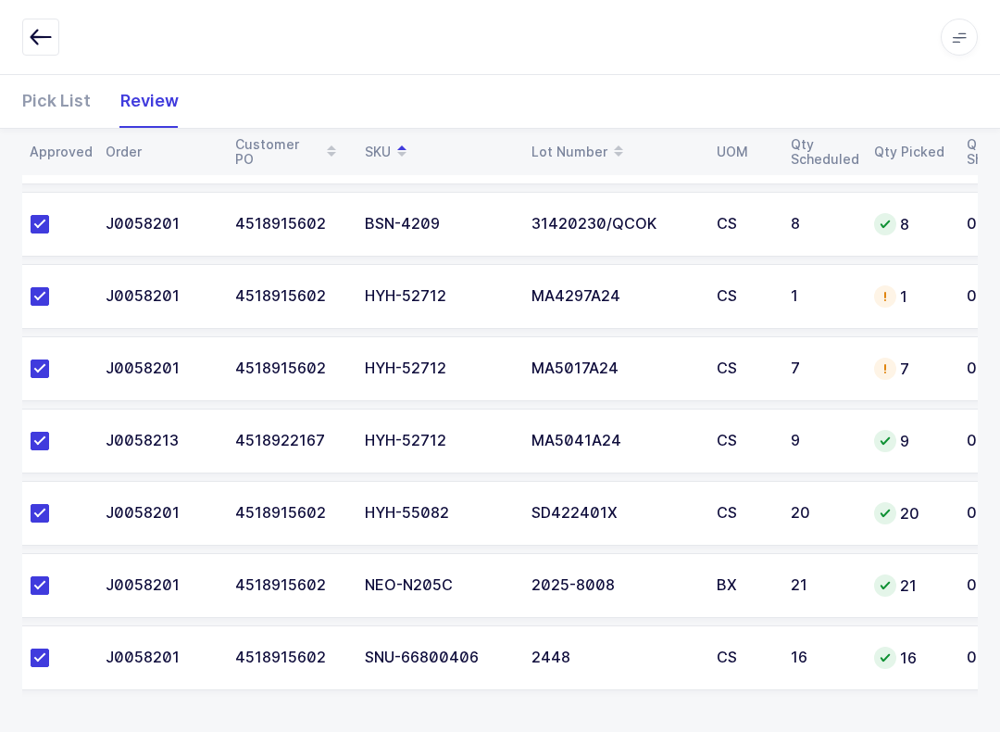
click at [98, 97] on div "Pick List" at bounding box center [63, 101] width 83 height 54
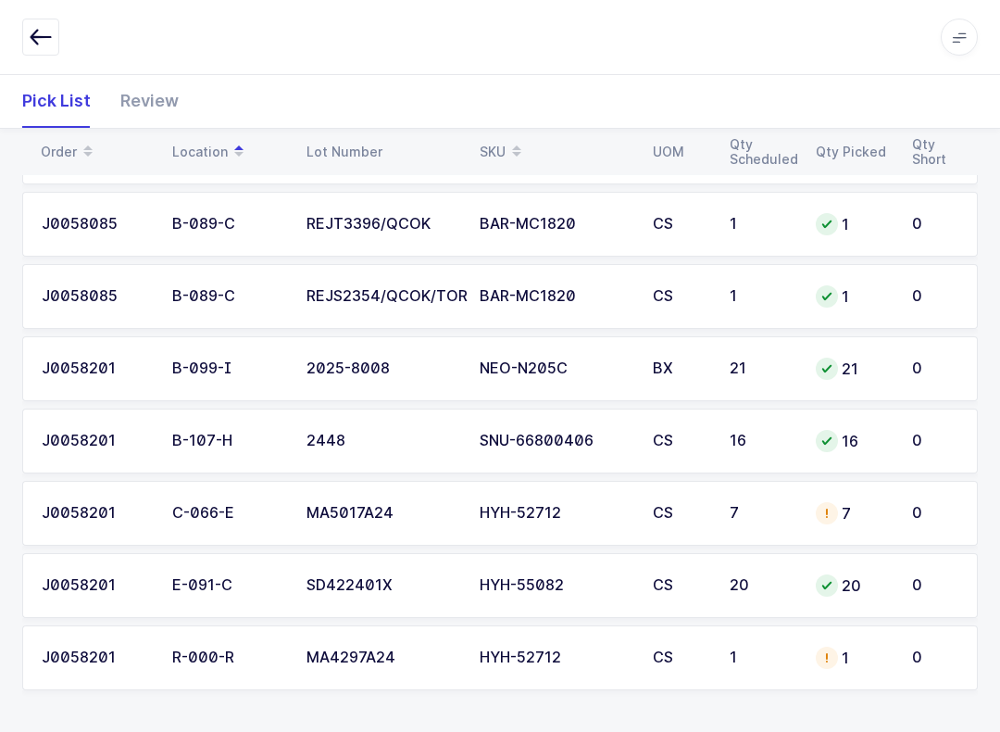
click at [749, 510] on div "7" at bounding box center [853, 513] width 74 height 22
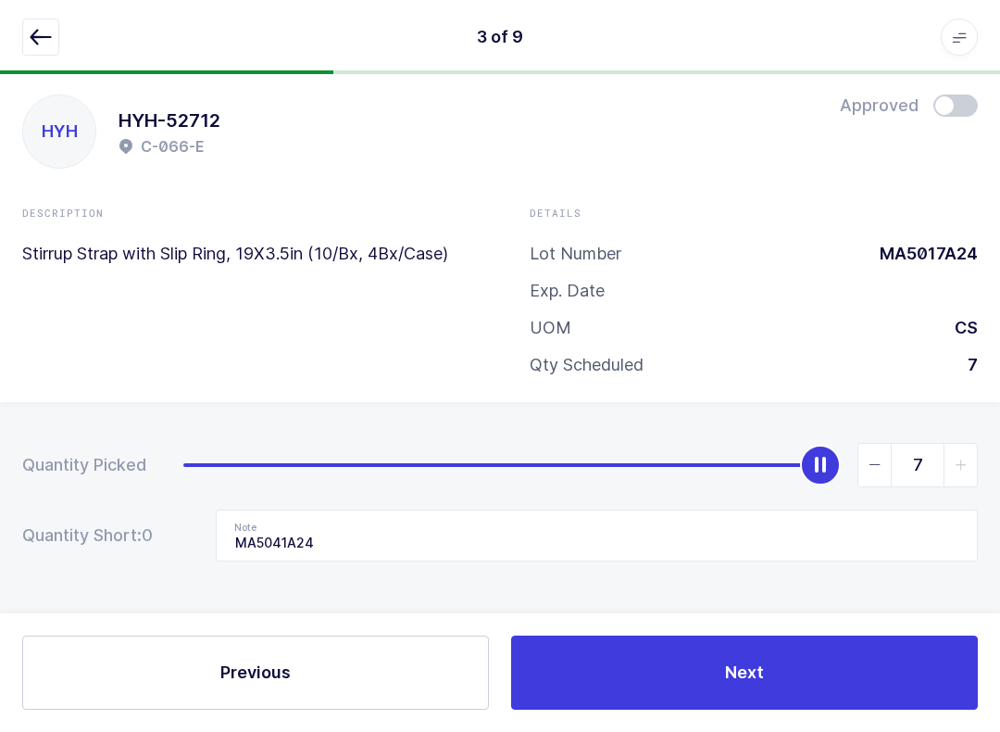
scroll to position [19, 0]
type input "0"
click at [421, 545] on input "MA5041A24" at bounding box center [597, 535] width 762 height 52
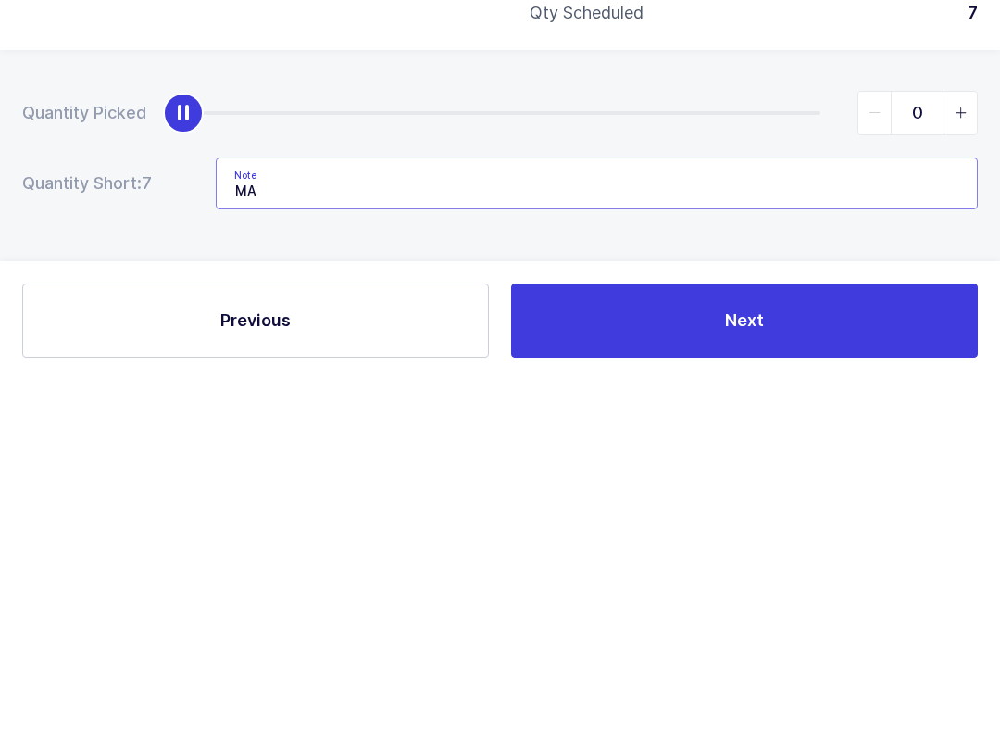
type input "M"
click at [415, 635] on button "Previous" at bounding box center [255, 672] width 467 height 74
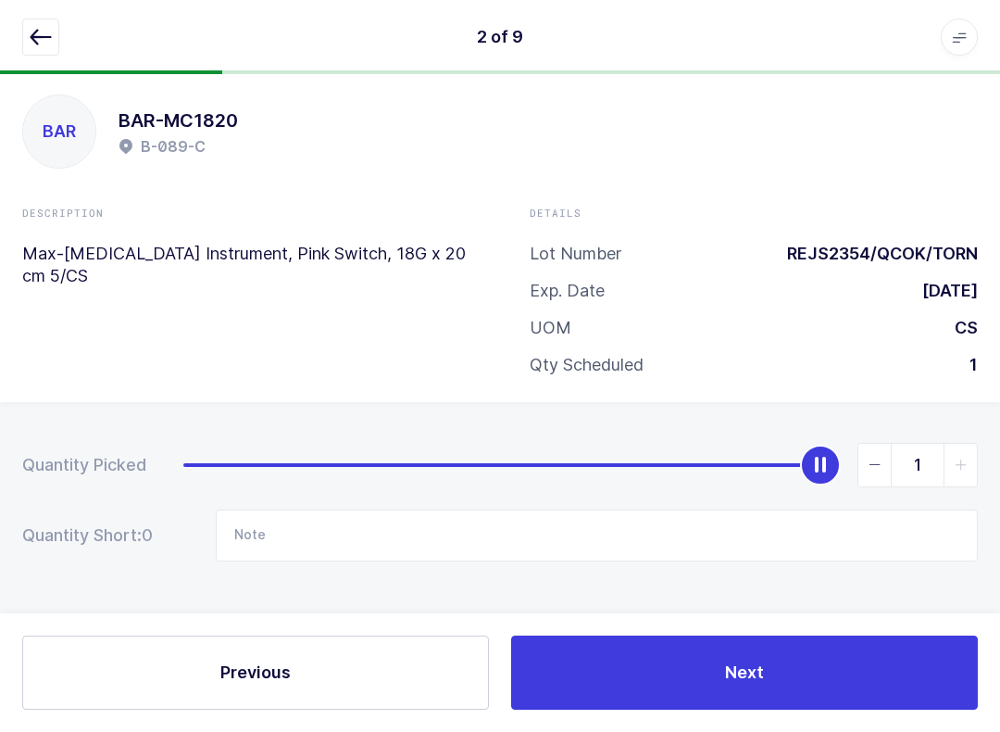
click at [32, 44] on icon "button" at bounding box center [41, 37] width 22 height 22
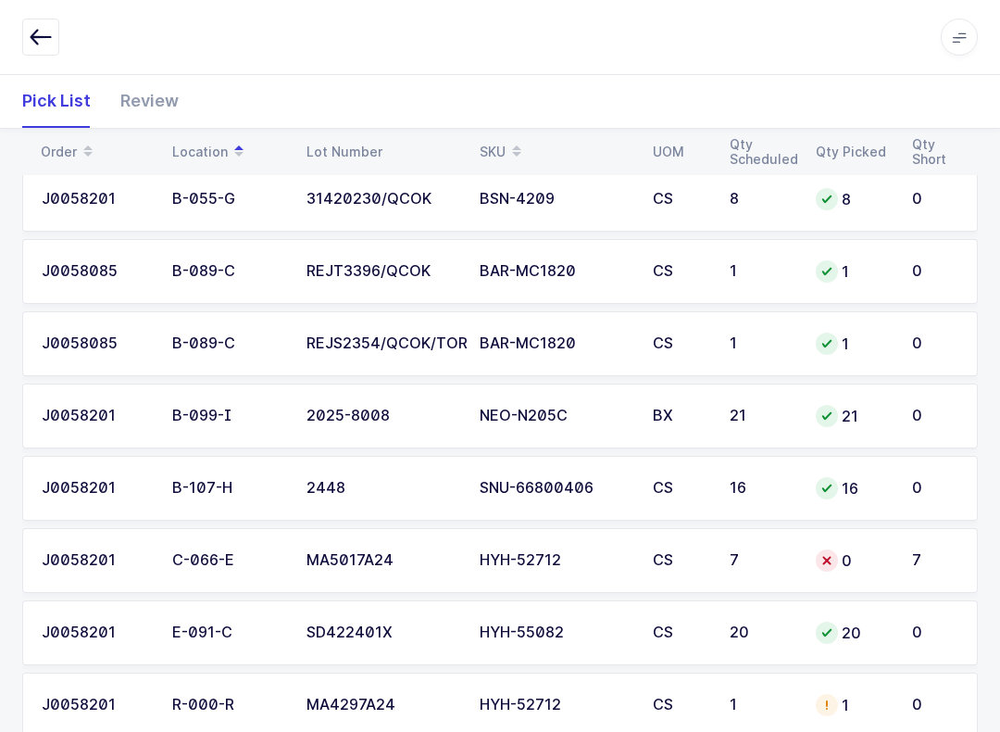
scroll to position [395, 0]
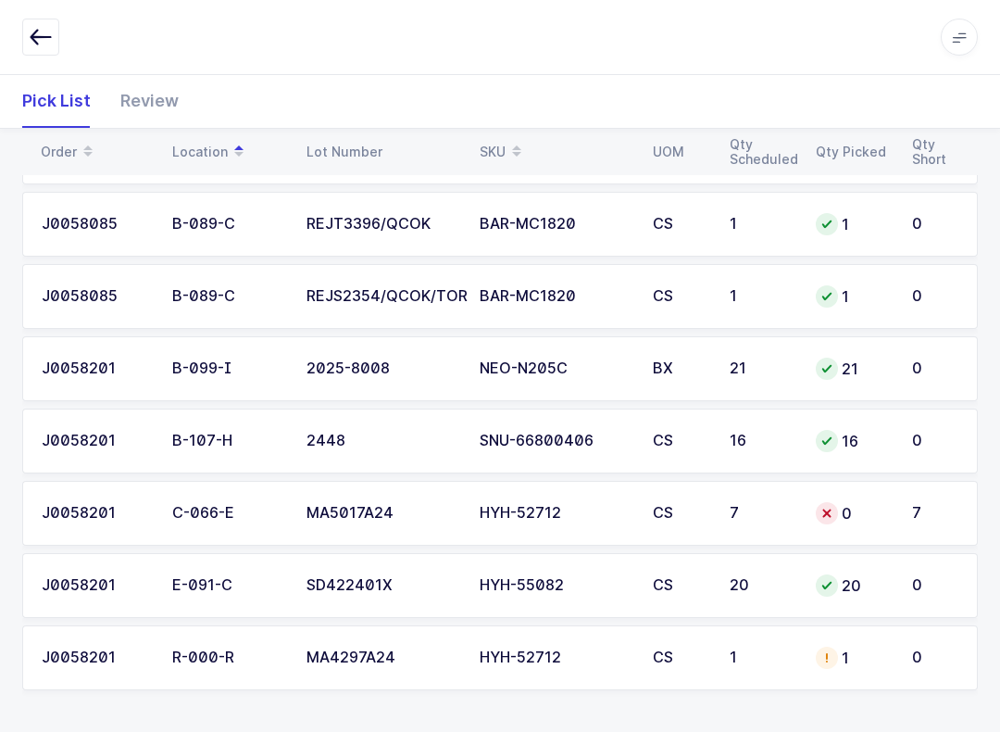
click at [699, 659] on div "CS" at bounding box center [680, 657] width 55 height 17
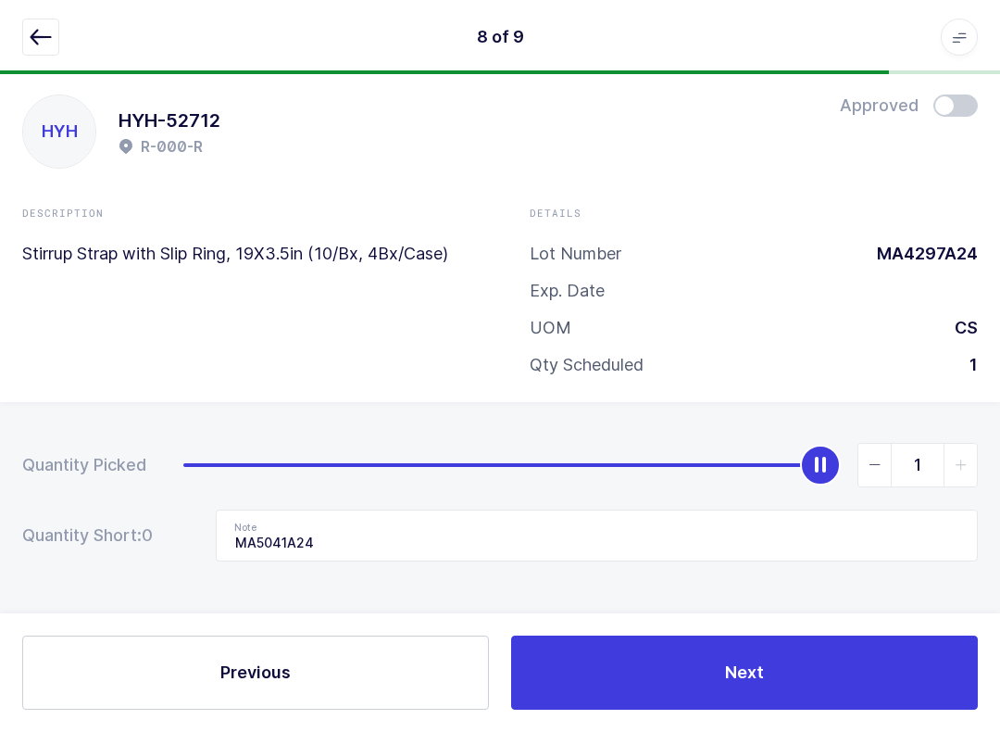
click at [749, 467] on span "slider between 0 and 1" at bounding box center [875, 465] width 33 height 43
type input "0"
click at [618, 530] on input "MA5041A24" at bounding box center [597, 535] width 762 height 52
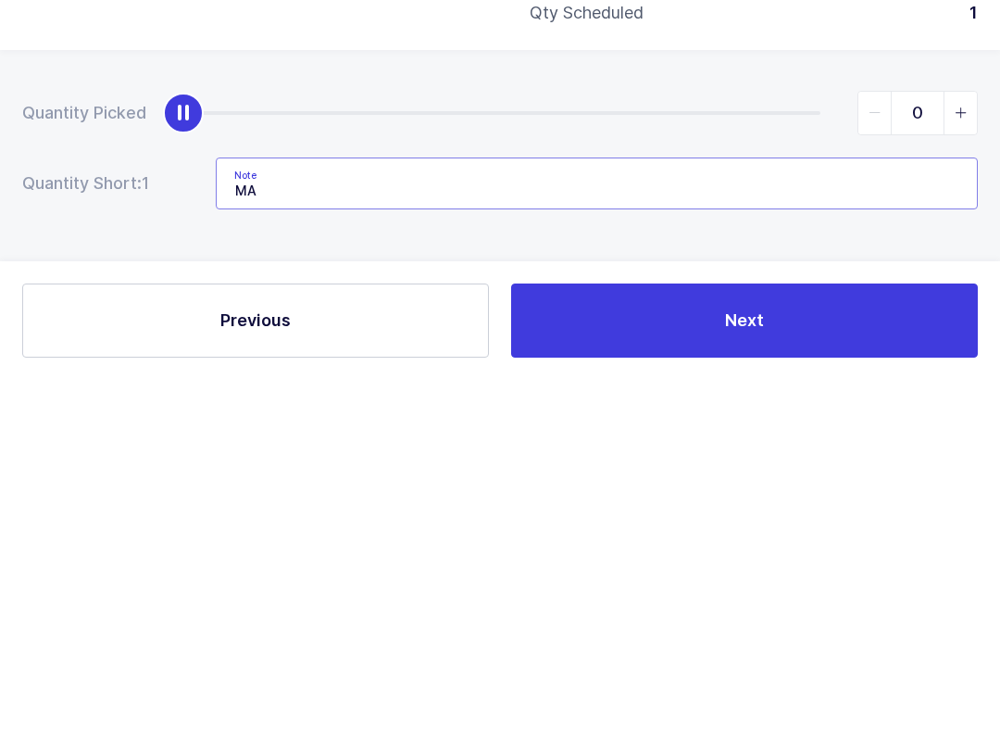
type input "M"
click at [749, 635] on button "Next" at bounding box center [744, 672] width 467 height 74
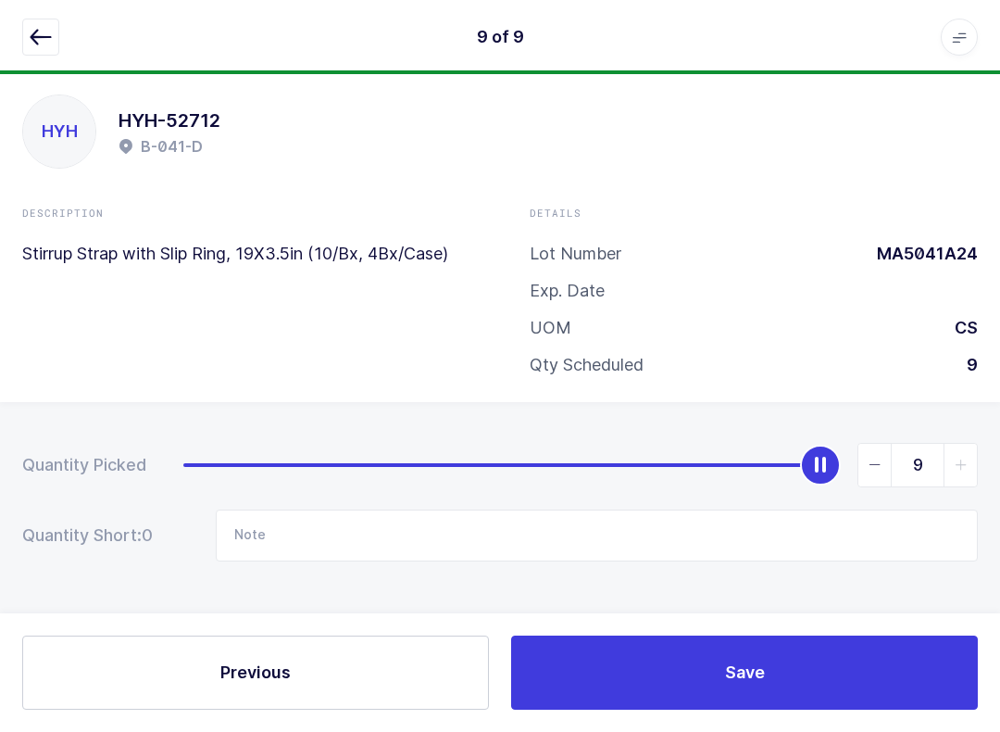
click at [24, 23] on button "button" at bounding box center [40, 37] width 37 height 37
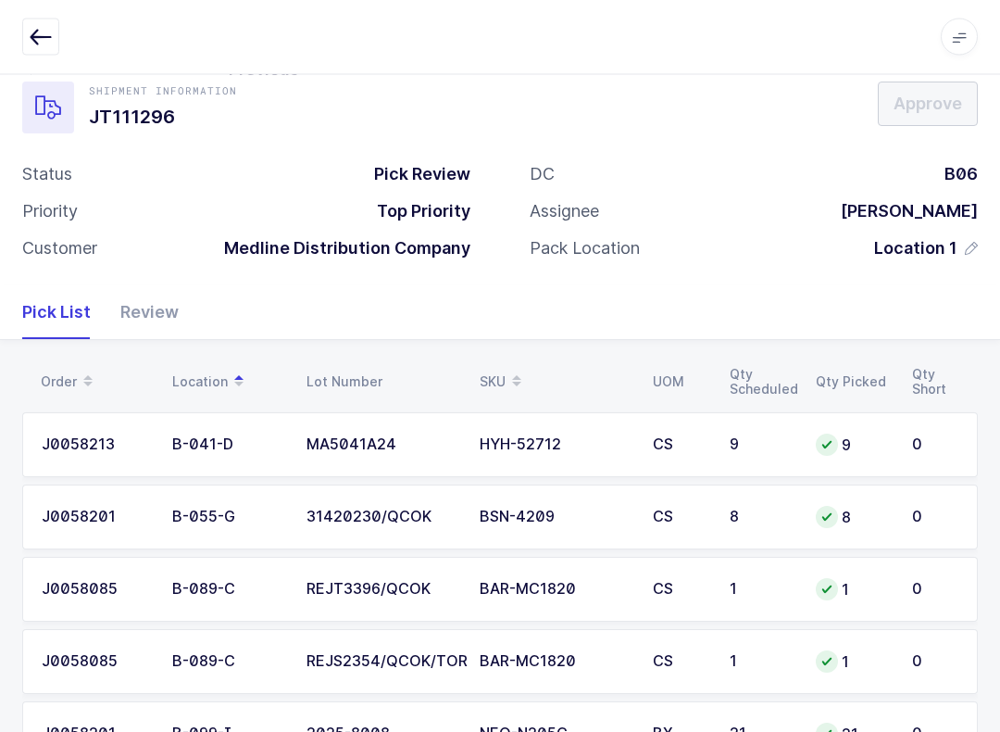
scroll to position [0, 0]
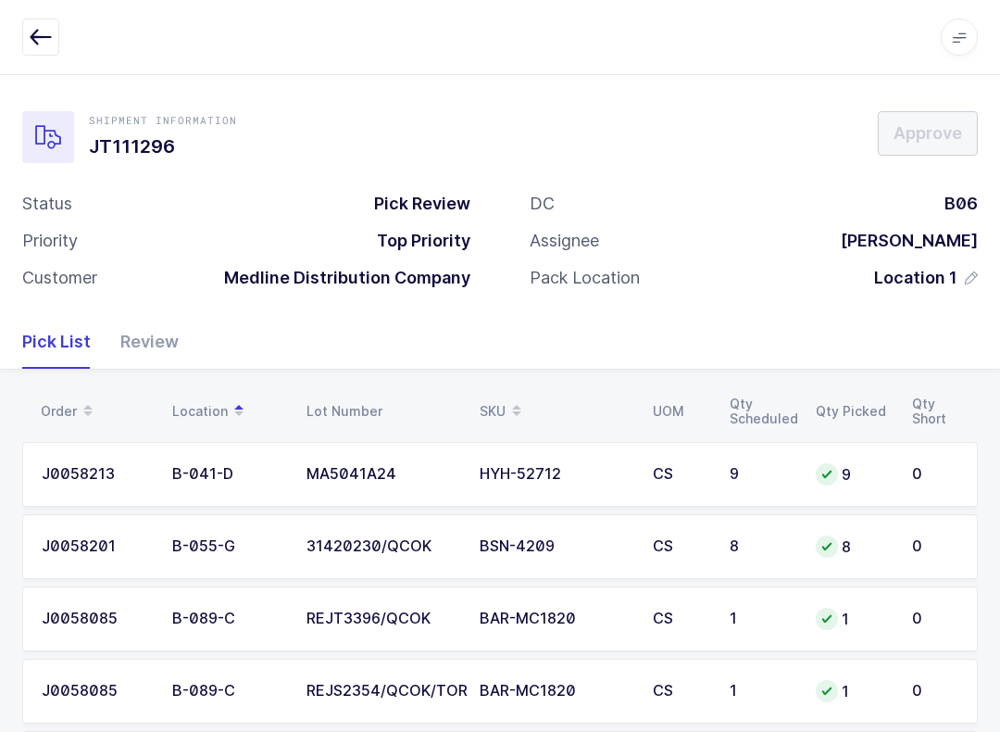
click at [149, 326] on div "Review" at bounding box center [142, 342] width 73 height 54
